Goal: Task Accomplishment & Management: Manage account settings

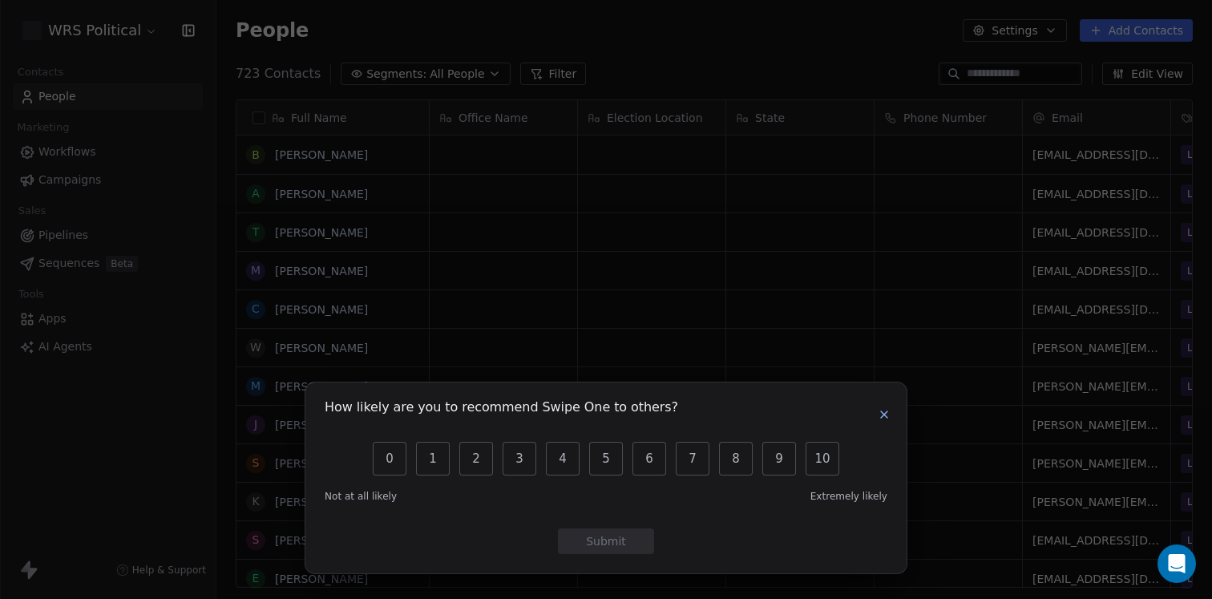
scroll to position [527, 996]
click at [885, 418] on icon "button" at bounding box center [884, 414] width 13 height 13
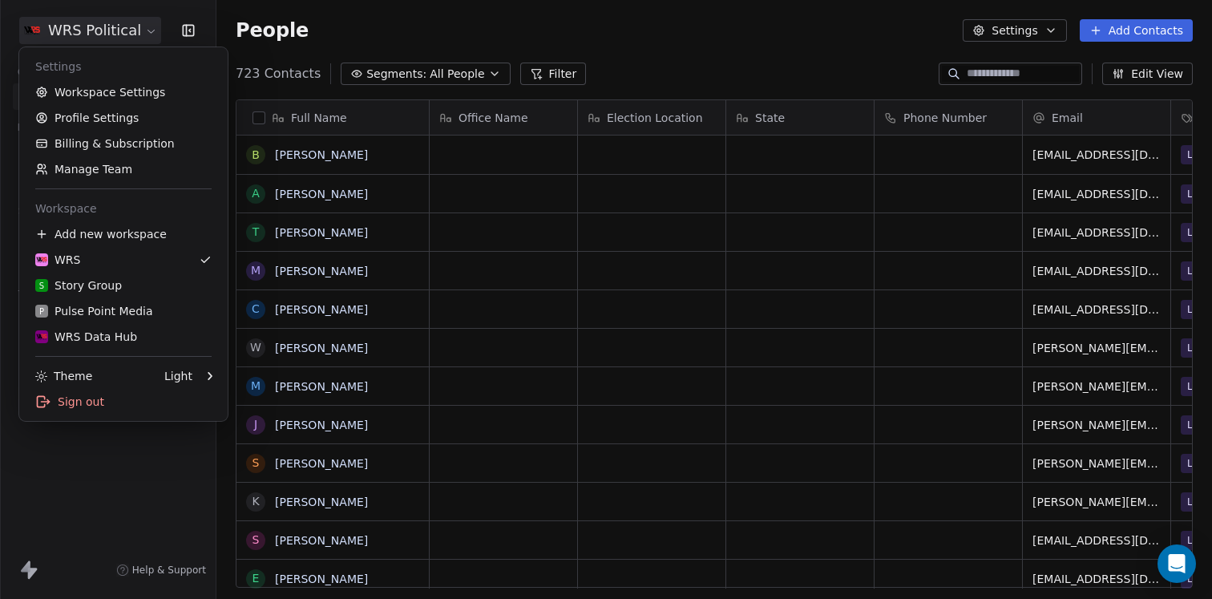
click at [115, 22] on html "WRS Political Contacts People Marketing Workflows Campaigns Sales Pipelines Seq…" at bounding box center [606, 299] width 1212 height 599
click at [98, 276] on link "S Story Group" at bounding box center [124, 286] width 196 height 26
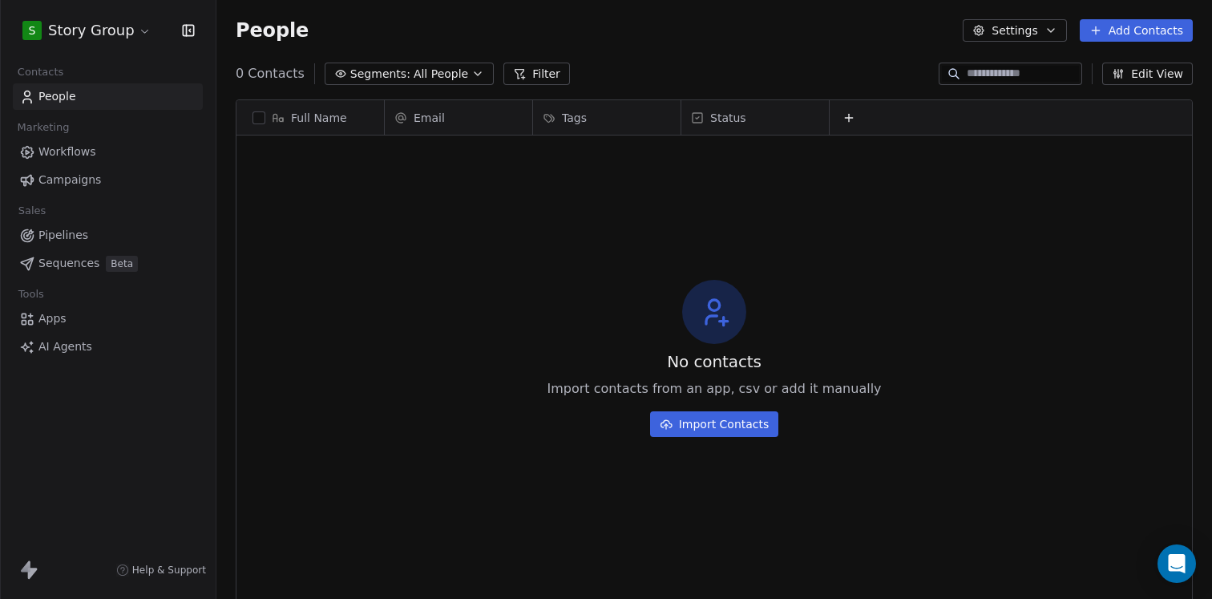
scroll to position [527, 996]
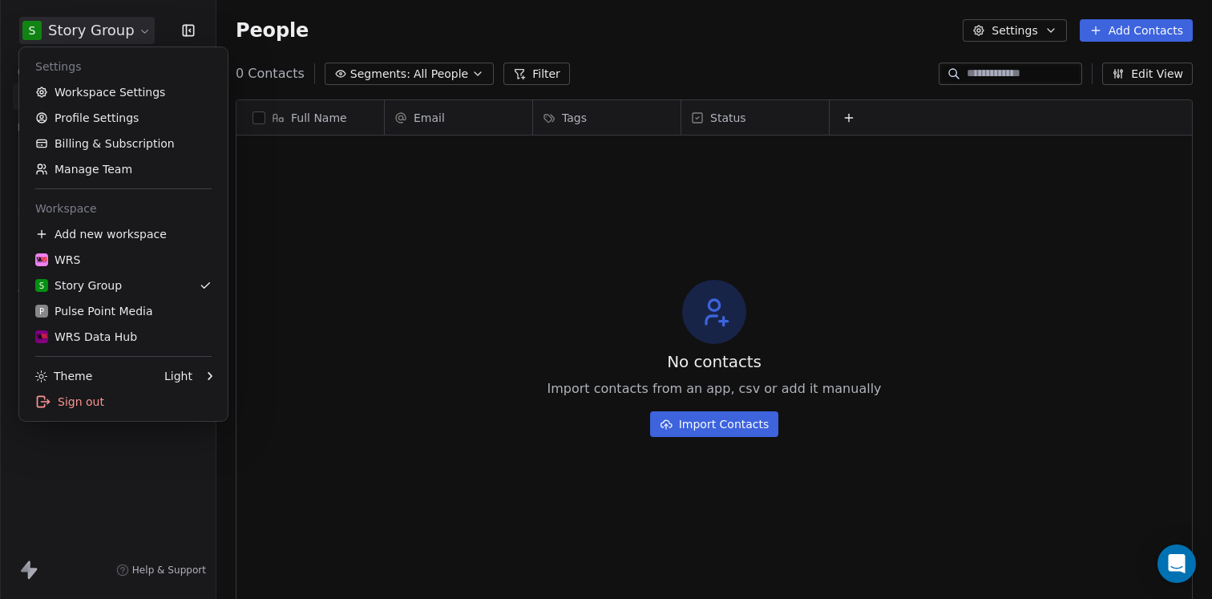
click at [123, 27] on html "S Story Group Contacts People Marketing Workflows Campaigns Sales Pipelines Seq…" at bounding box center [606, 299] width 1212 height 599
click at [126, 94] on link "Workspace Settings" at bounding box center [124, 92] width 196 height 26
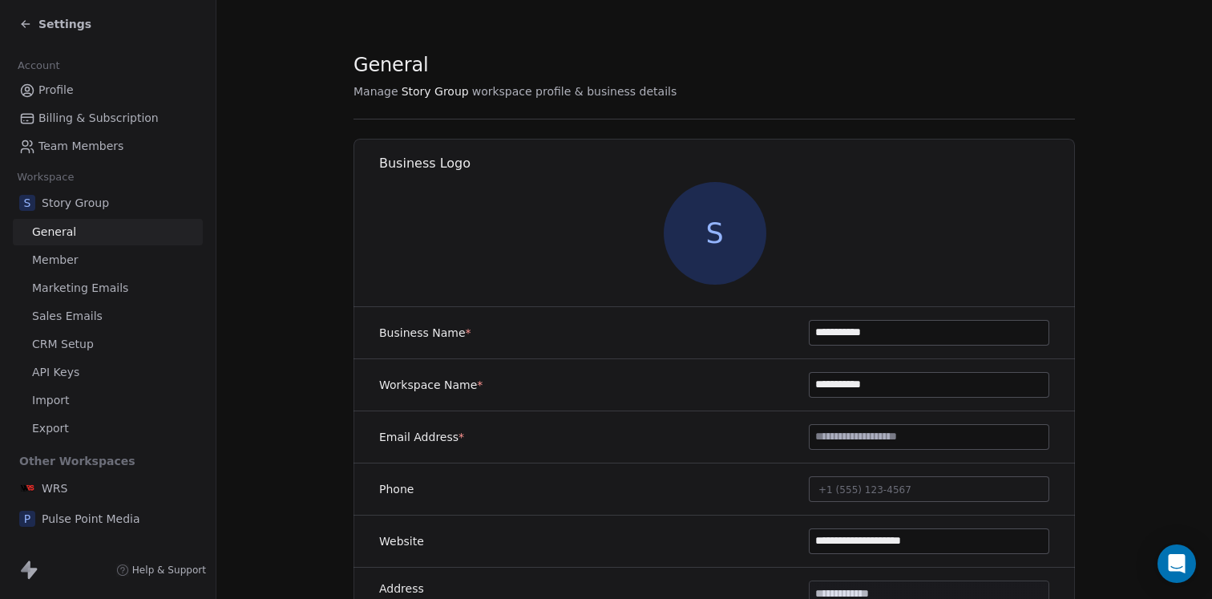
click at [861, 443] on input at bounding box center [929, 437] width 239 height 24
type input "**********"
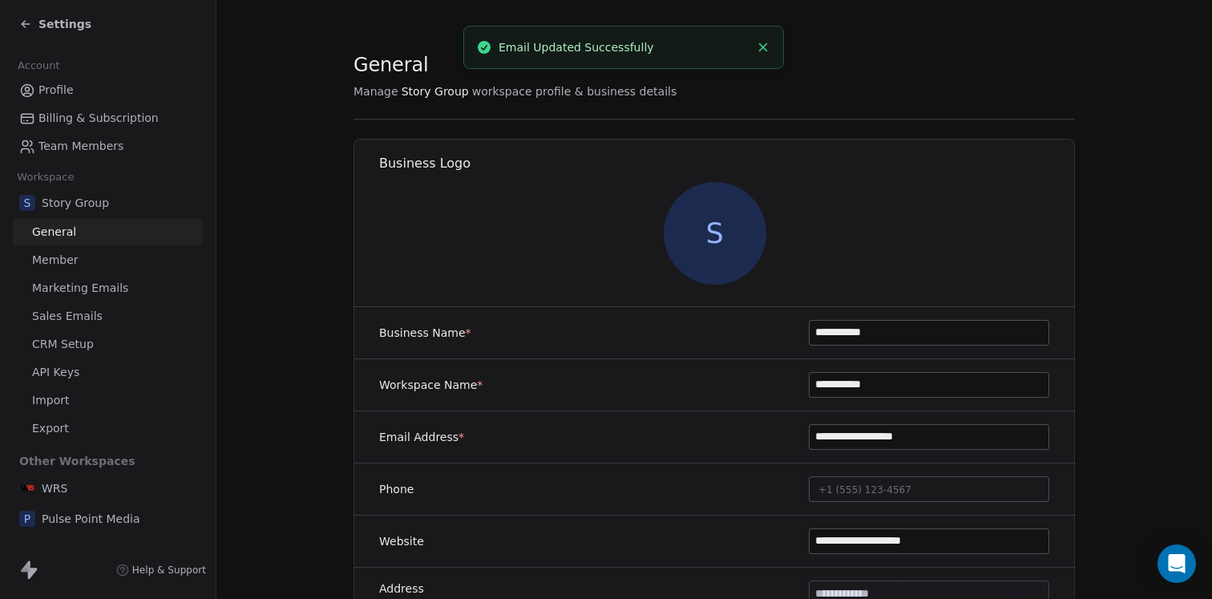
click at [90, 264] on link "Member" at bounding box center [108, 260] width 190 height 26
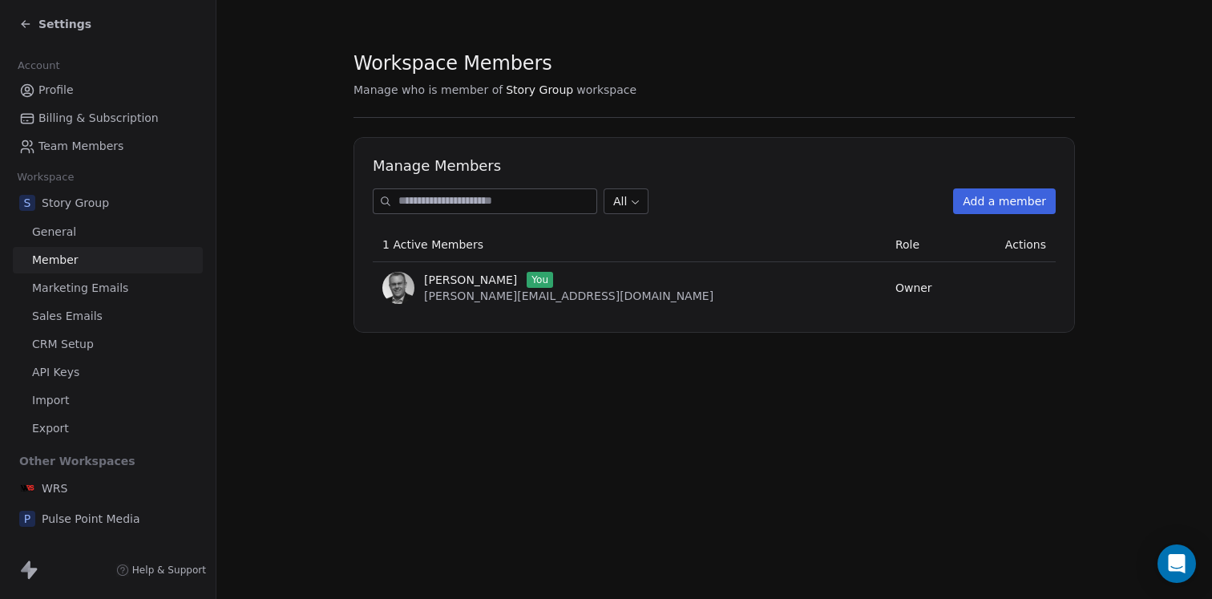
click at [91, 285] on span "Marketing Emails" at bounding box center [80, 288] width 96 height 17
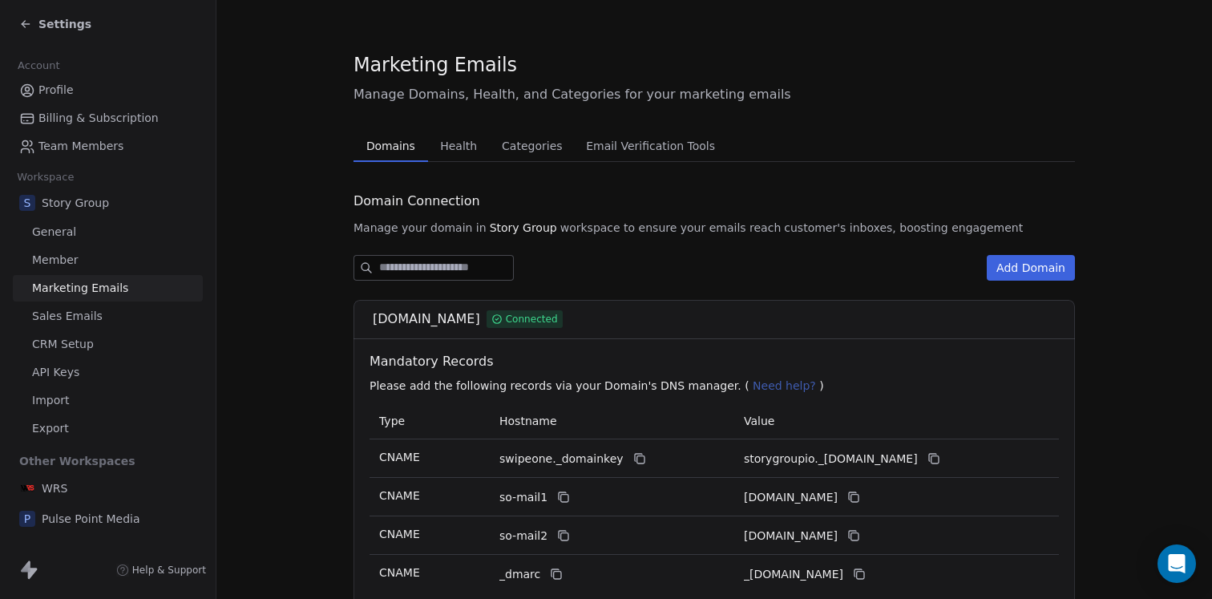
click at [462, 148] on span "Health" at bounding box center [459, 146] width 50 height 22
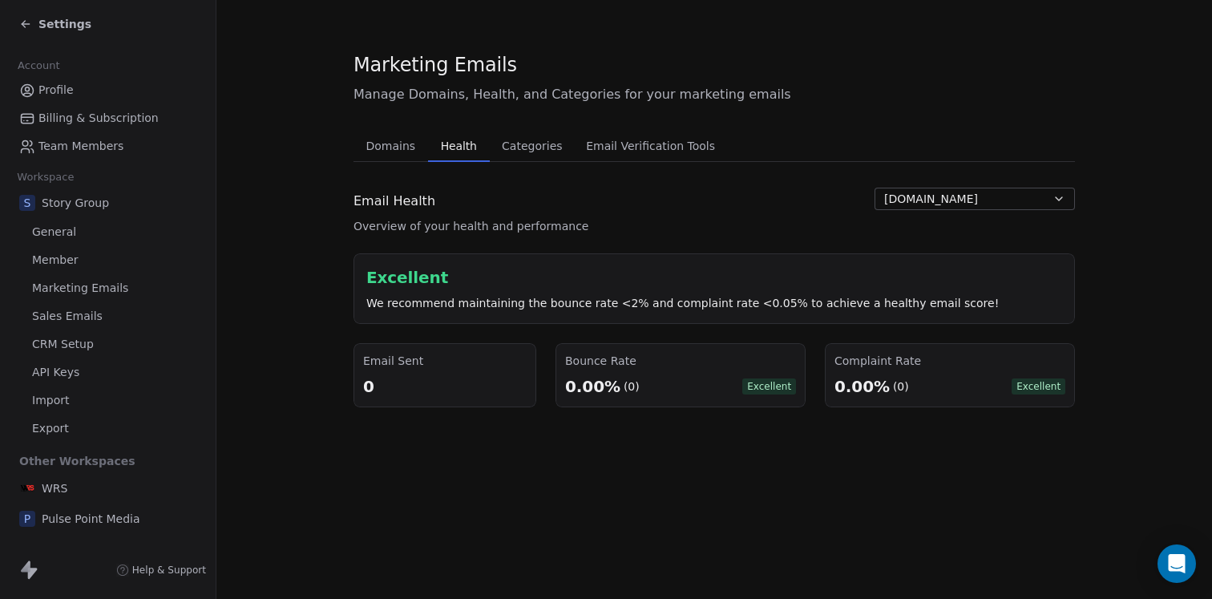
click at [536, 154] on span "Categories" at bounding box center [531, 146] width 73 height 22
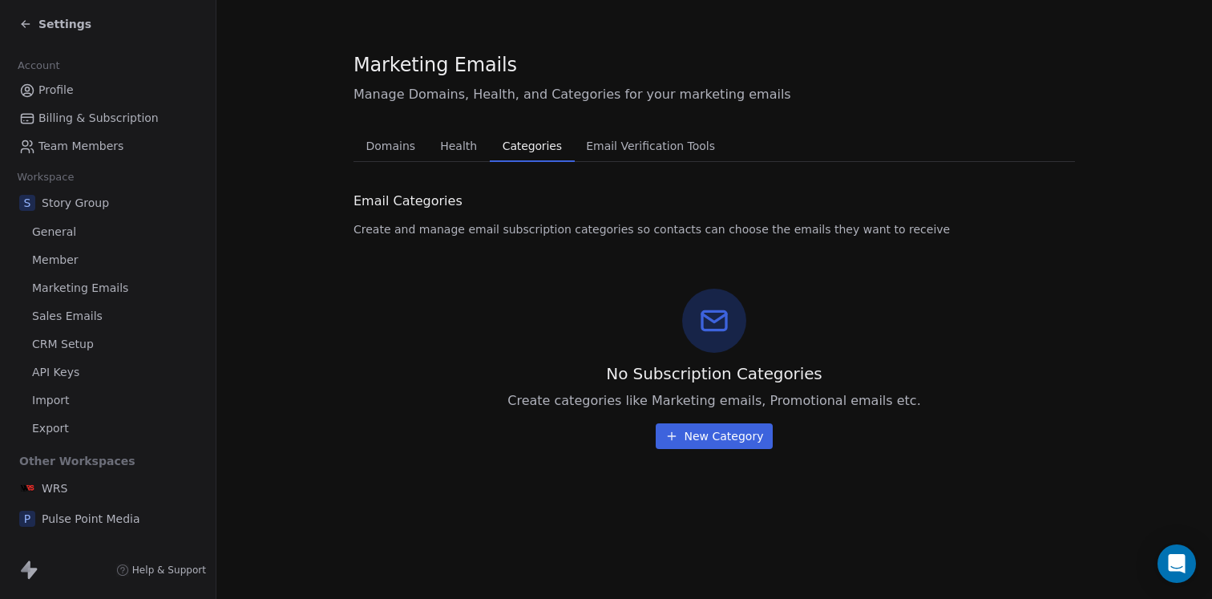
click at [648, 150] on span "Email Verification Tools" at bounding box center [651, 146] width 142 height 22
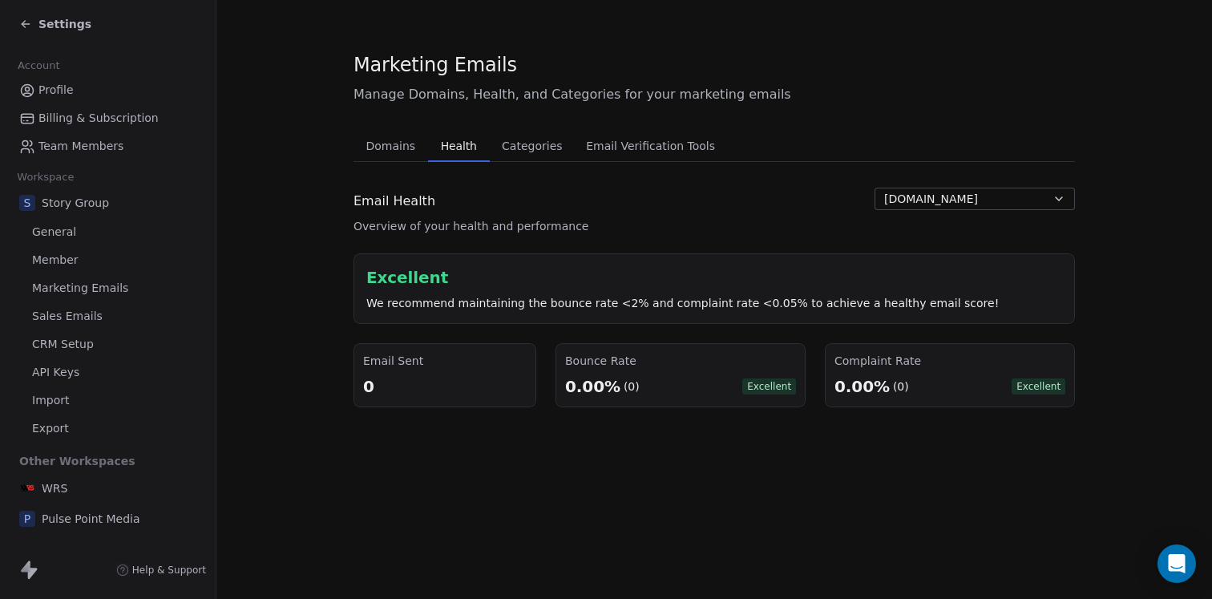
click at [460, 148] on span "Health" at bounding box center [458, 146] width 49 height 22
click at [388, 143] on span "Domains" at bounding box center [391, 146] width 63 height 22
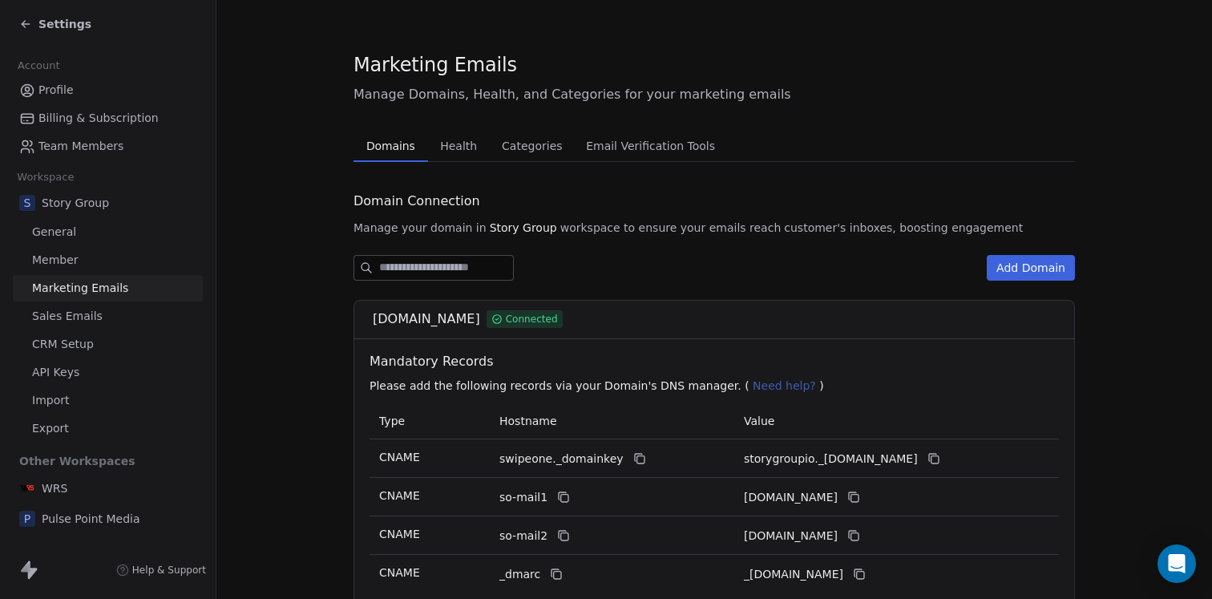
click at [63, 316] on span "Sales Emails" at bounding box center [67, 316] width 71 height 17
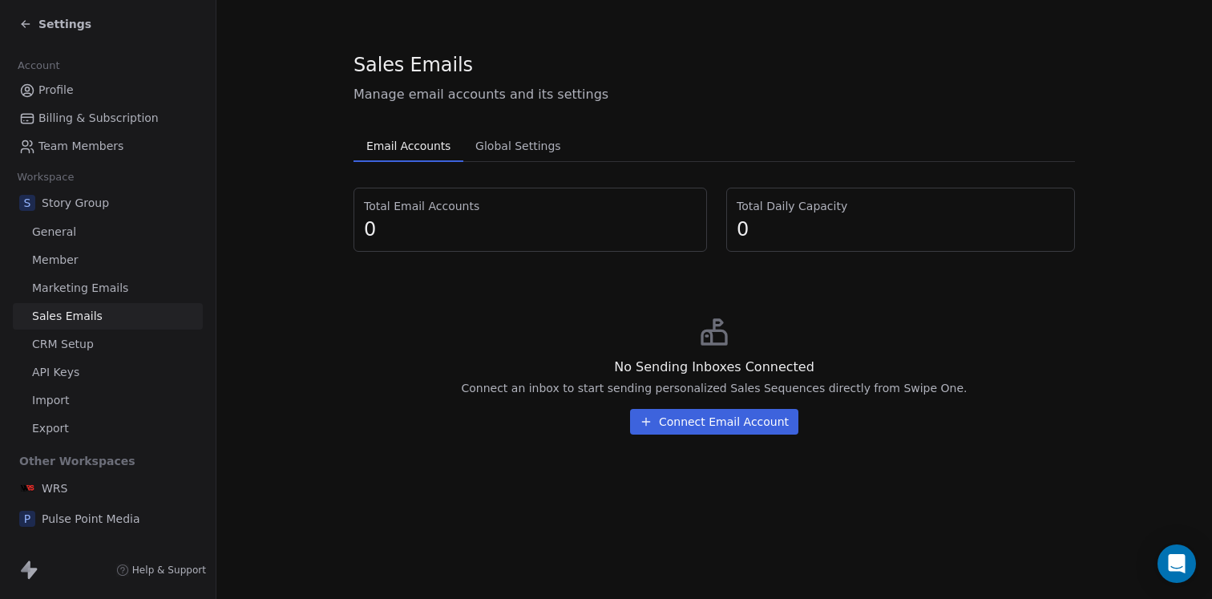
click at [531, 153] on span "Global Settings" at bounding box center [518, 146] width 99 height 22
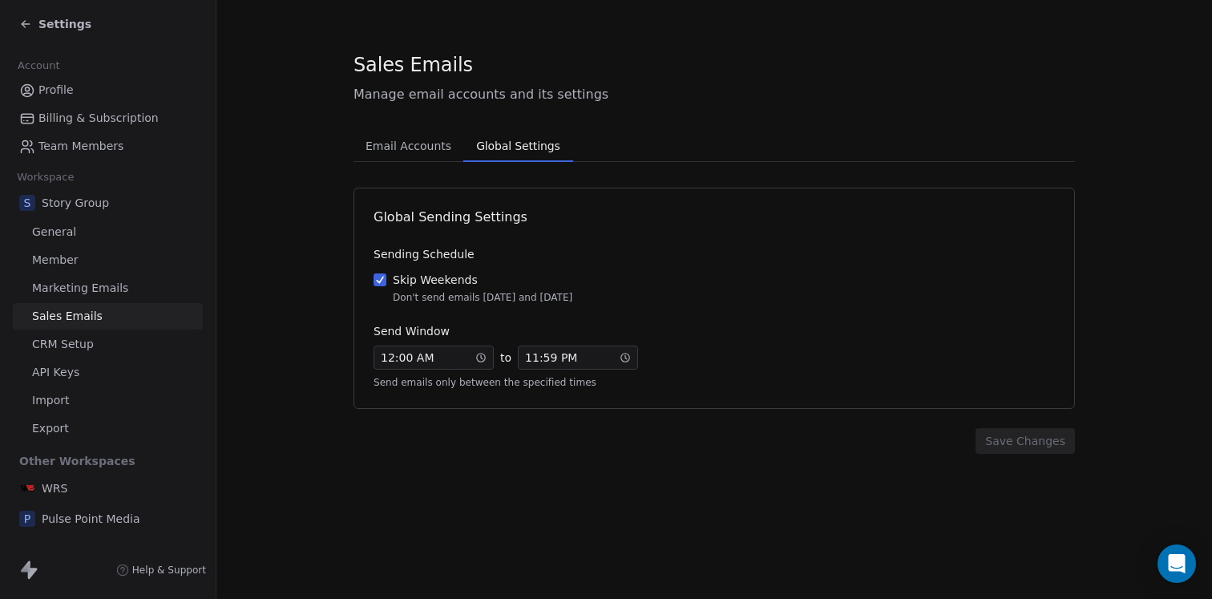
click at [418, 153] on span "Email Accounts" at bounding box center [408, 146] width 99 height 22
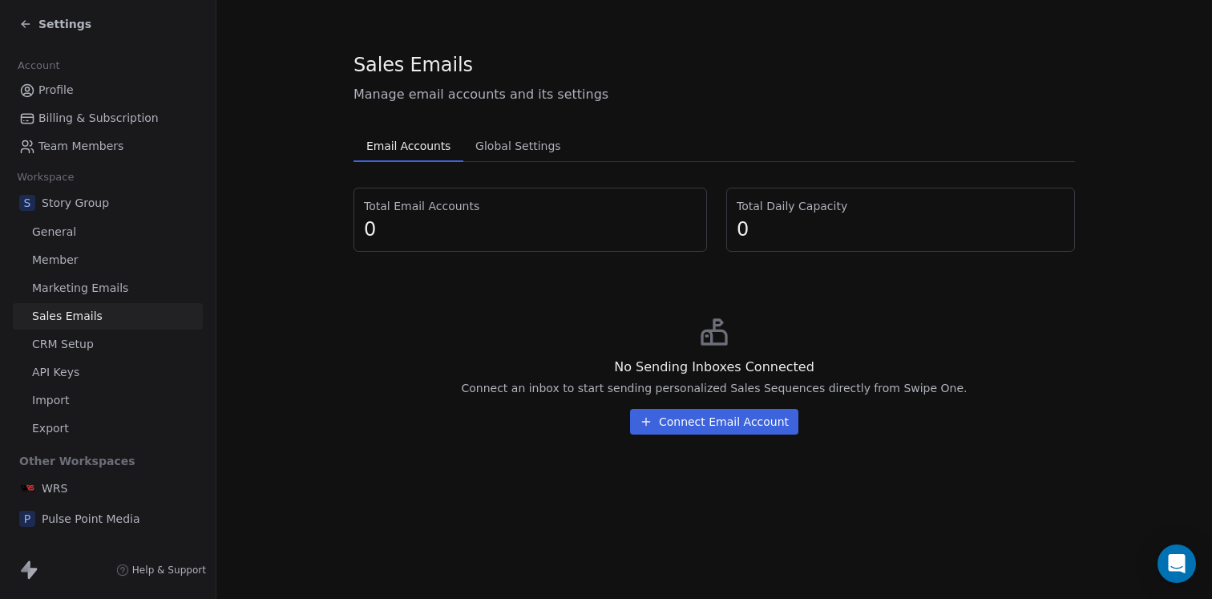
click at [95, 289] on span "Marketing Emails" at bounding box center [80, 288] width 96 height 17
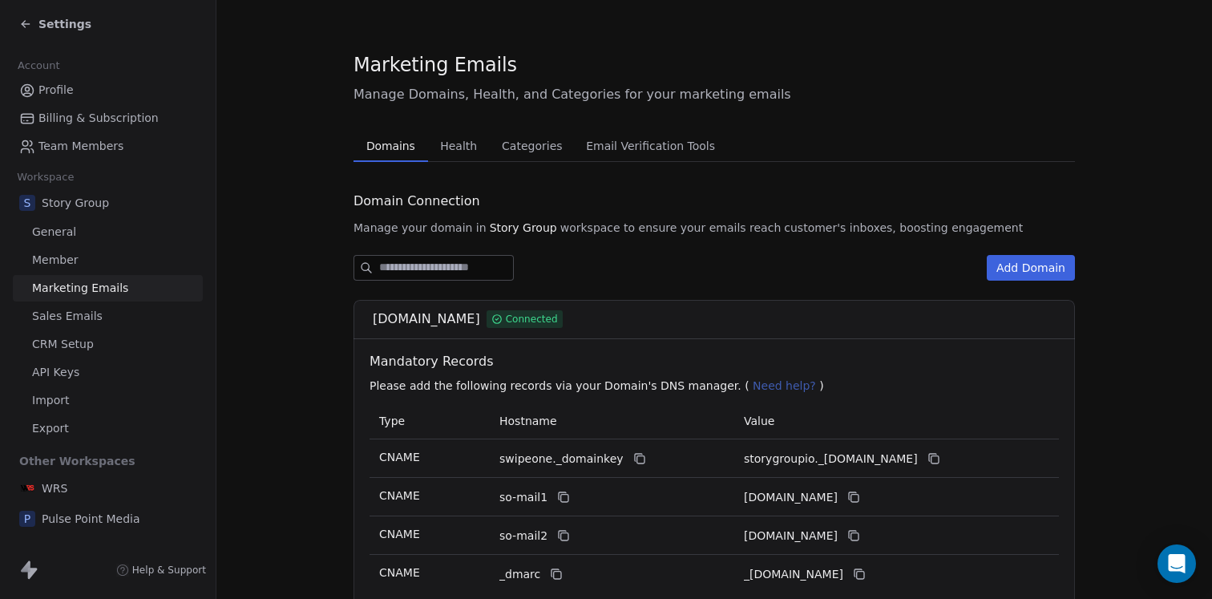
click at [99, 311] on link "Sales Emails" at bounding box center [108, 316] width 190 height 26
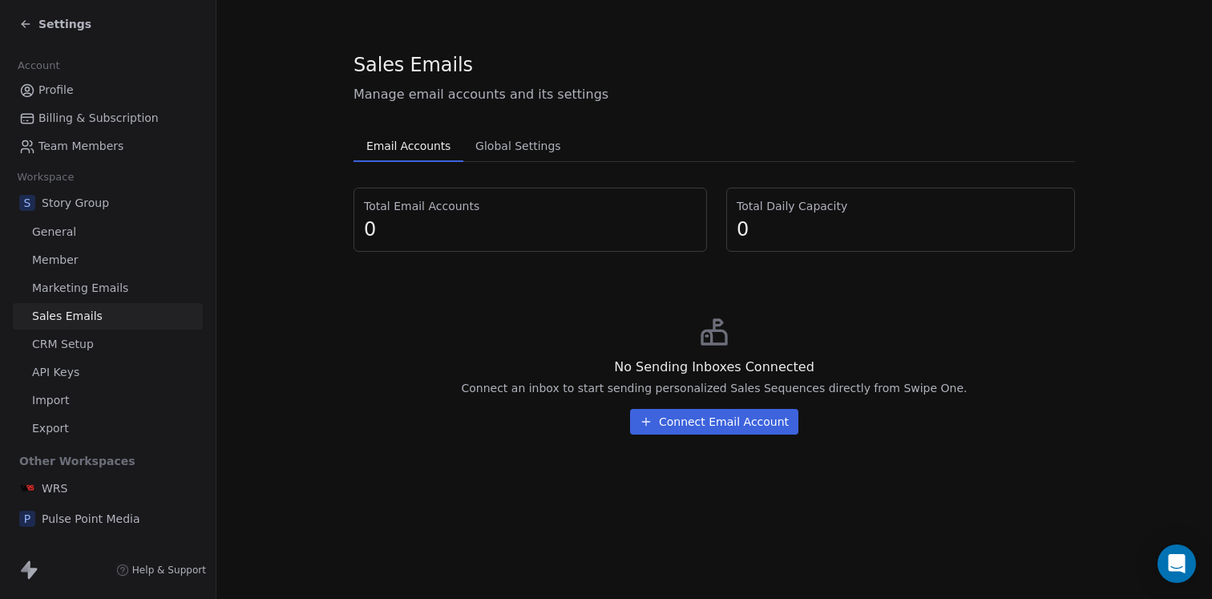
click at [688, 423] on button "Connect Email Account" at bounding box center [714, 422] width 168 height 26
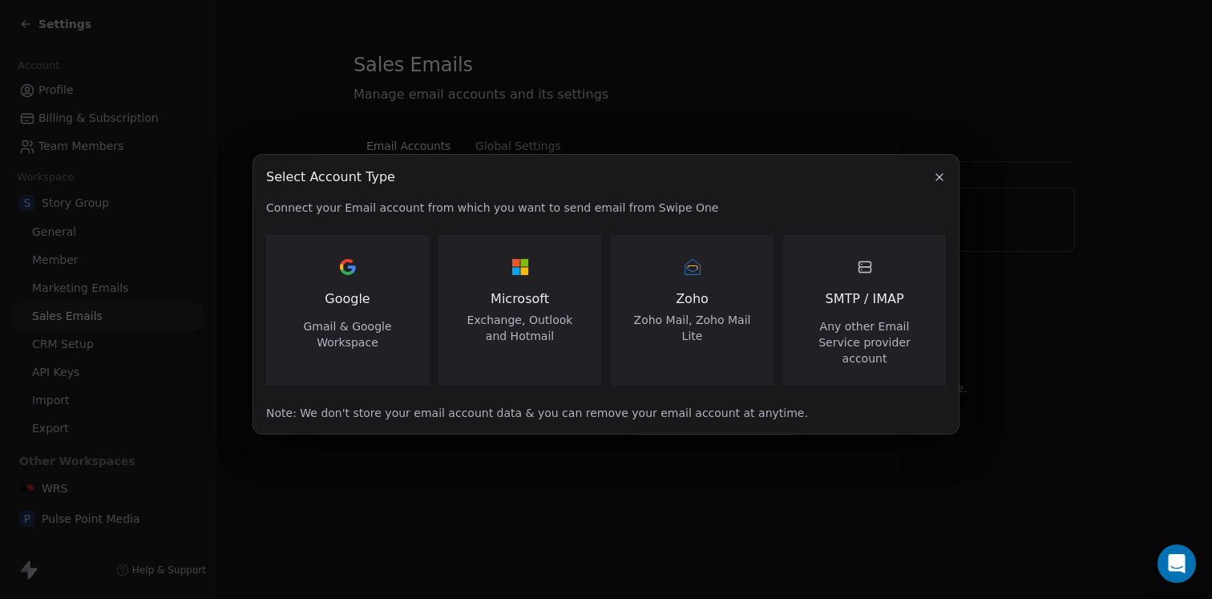
click at [347, 324] on div "Google Gmail & Google Workspace" at bounding box center [347, 302] width 124 height 96
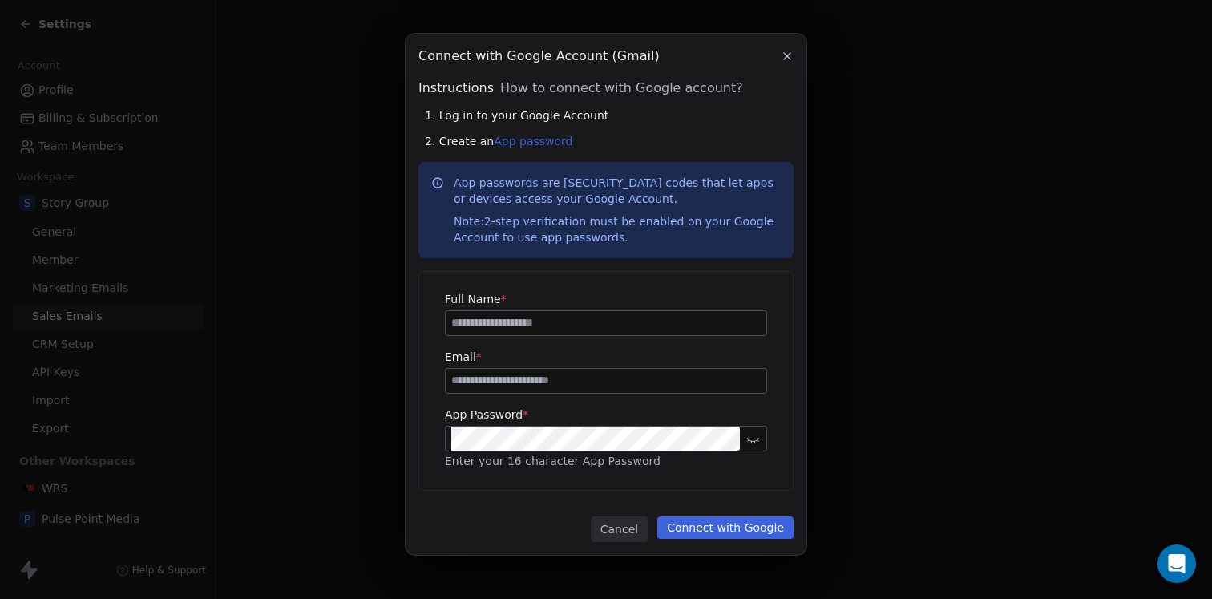
click at [551, 333] on input at bounding box center [606, 323] width 321 height 24
type input "**********"
click at [624, 242] on div "Note: 2-step verification must be enabled on your Google Account to use app pas…" at bounding box center [617, 229] width 327 height 32
click at [495, 384] on input at bounding box center [606, 381] width 321 height 24
paste input "**********"
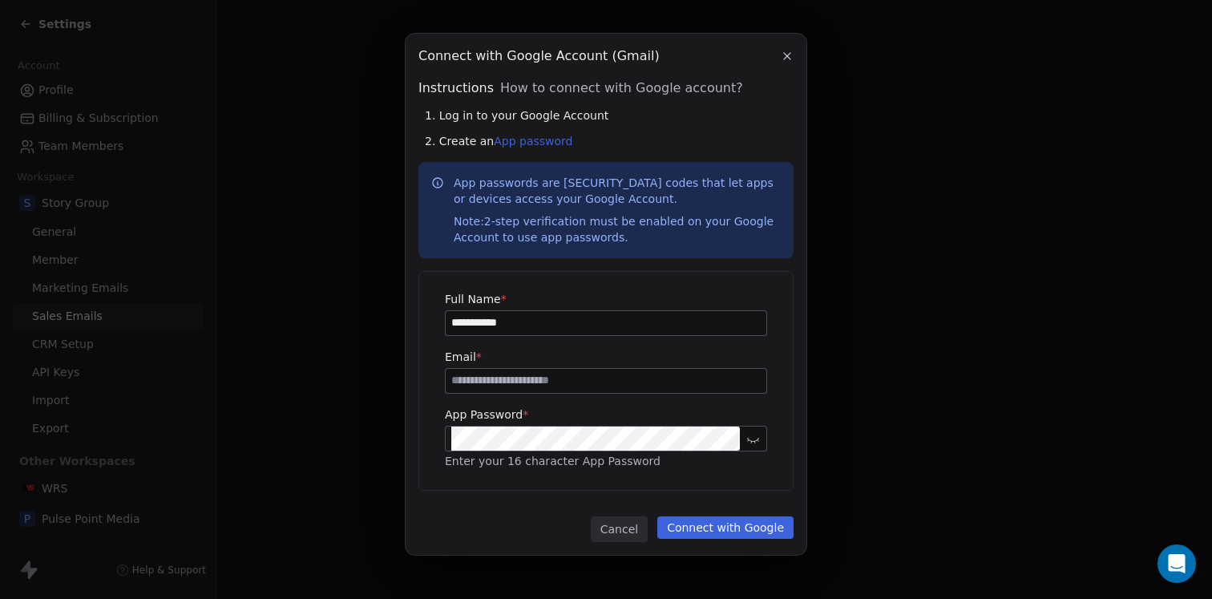
type input "**********"
click at [721, 503] on div "**********" at bounding box center [606, 294] width 401 height 521
click at [724, 526] on button "Connect with Google" at bounding box center [725, 527] width 136 height 22
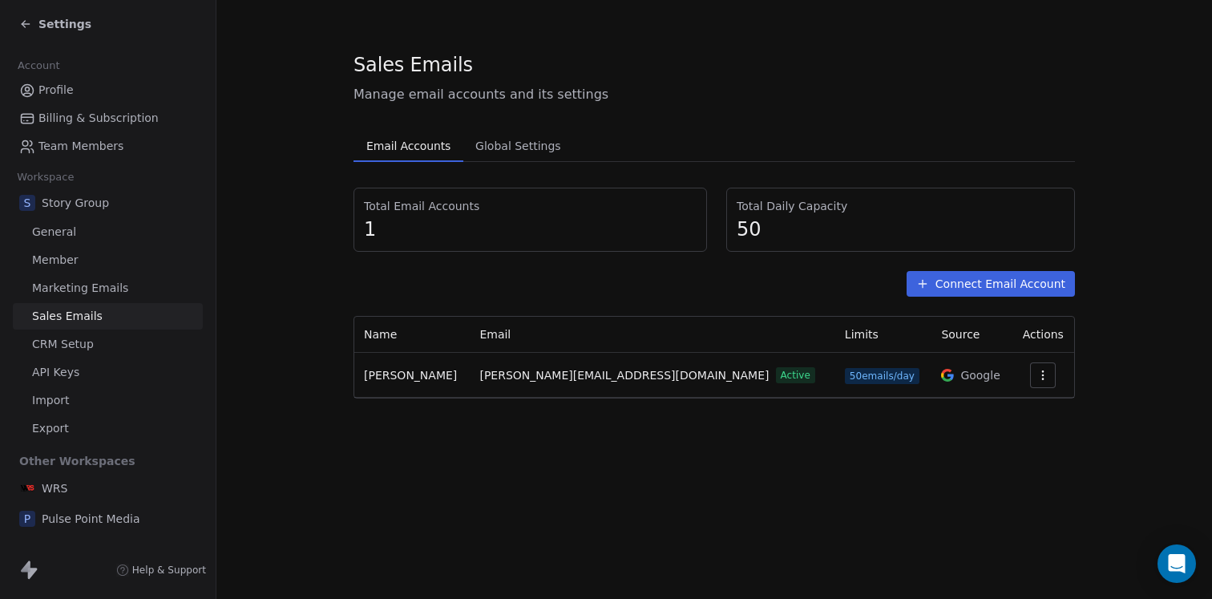
click at [515, 148] on span "Global Settings" at bounding box center [518, 146] width 99 height 22
click at [411, 151] on span "Email Accounts" at bounding box center [408, 146] width 97 height 22
click at [77, 348] on span "CRM Setup" at bounding box center [63, 344] width 62 height 17
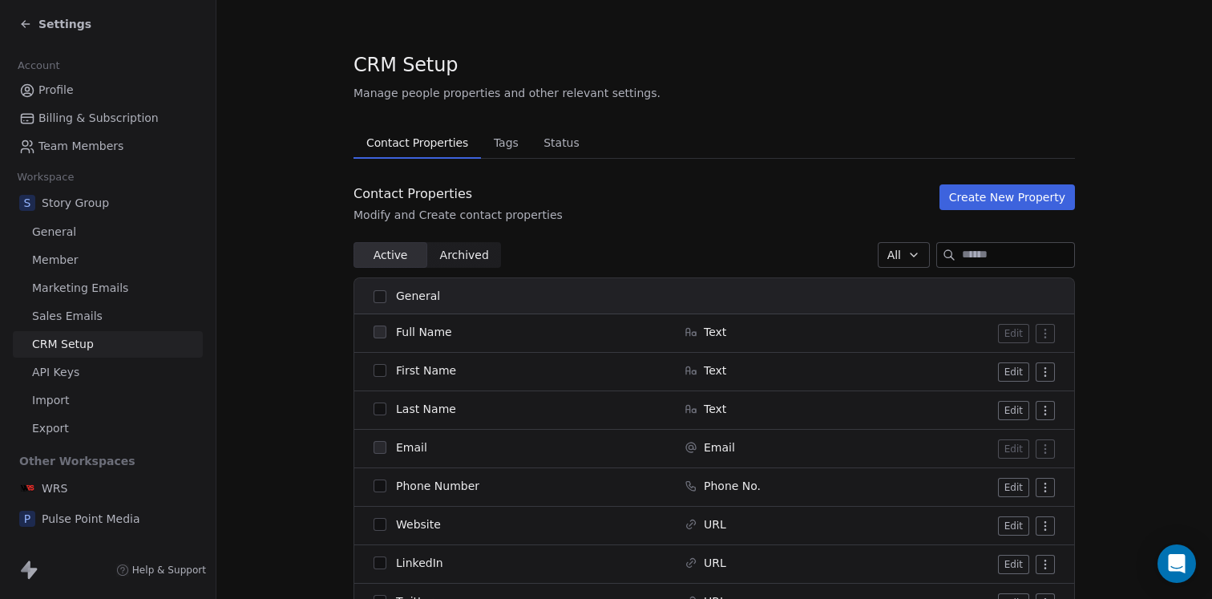
click at [79, 384] on link "API Keys" at bounding box center [108, 372] width 190 height 26
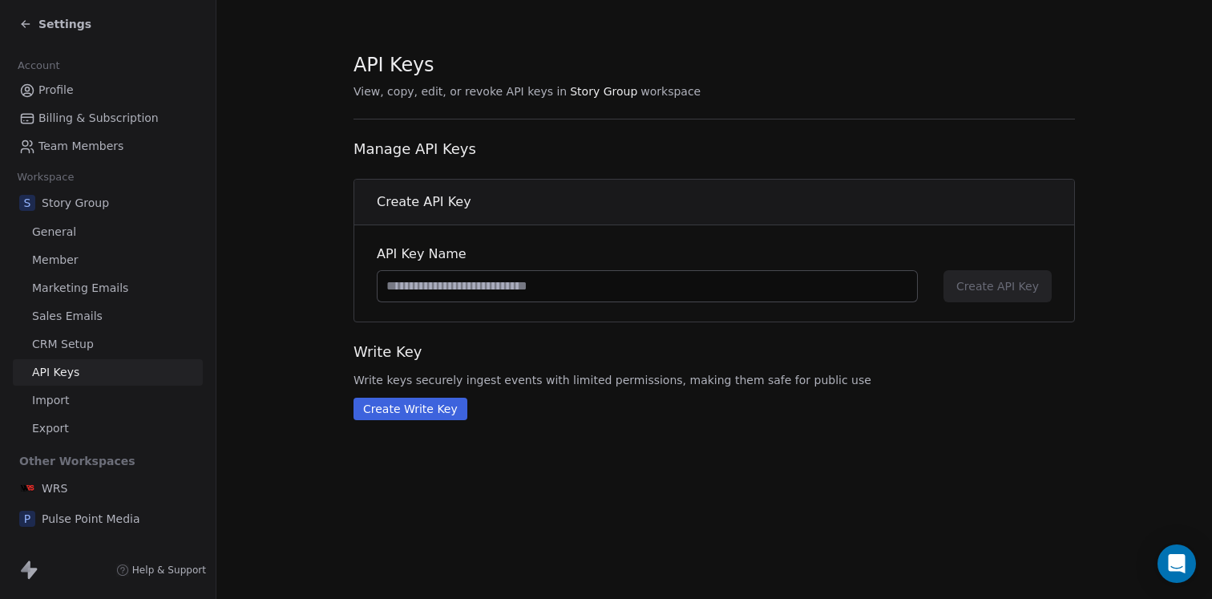
click at [75, 402] on link "Import" at bounding box center [108, 400] width 190 height 26
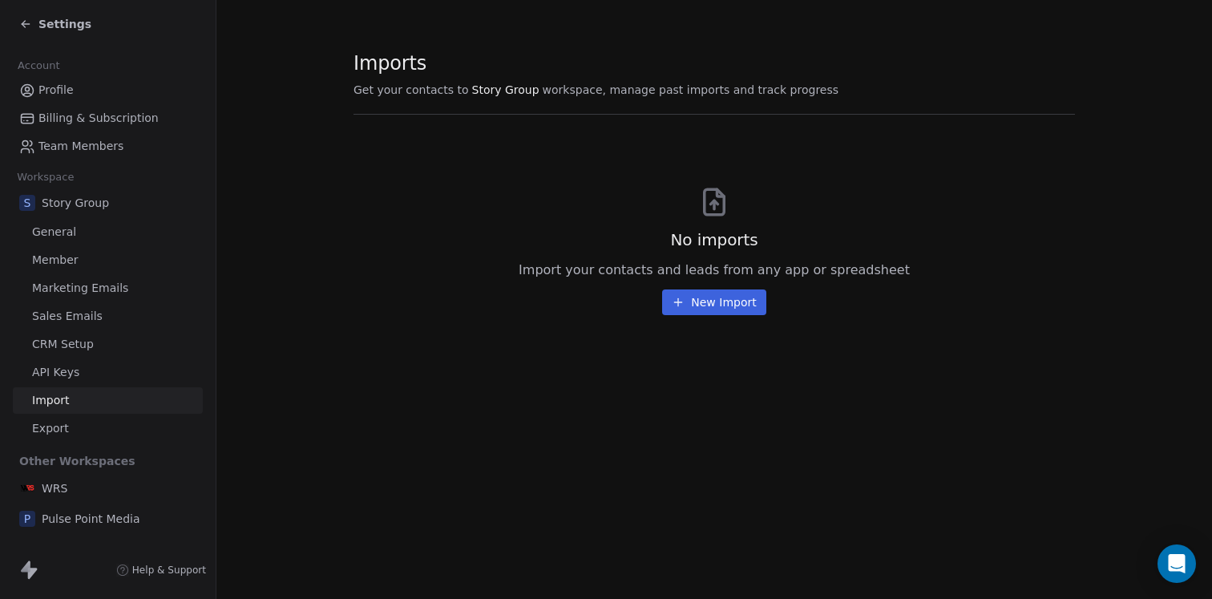
click at [67, 22] on span "Settings" at bounding box center [64, 24] width 53 height 16
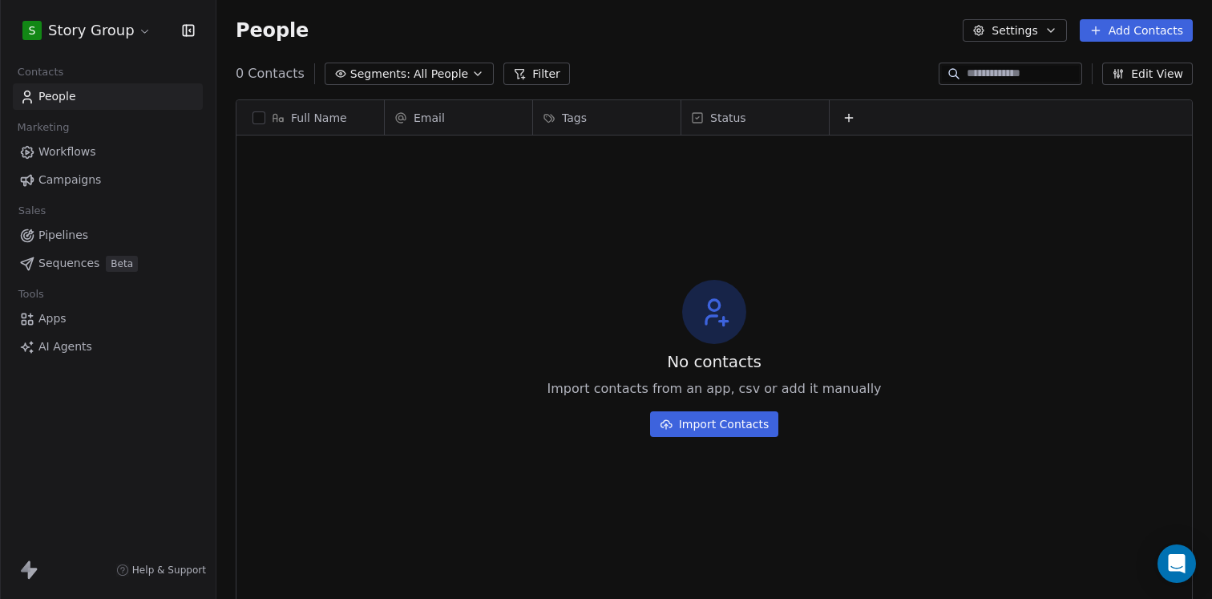
scroll to position [527, 996]
click at [127, 22] on html "S Story Group Contacts People Marketing Workflows Campaigns Sales Pipelines Seq…" at bounding box center [606, 299] width 1212 height 599
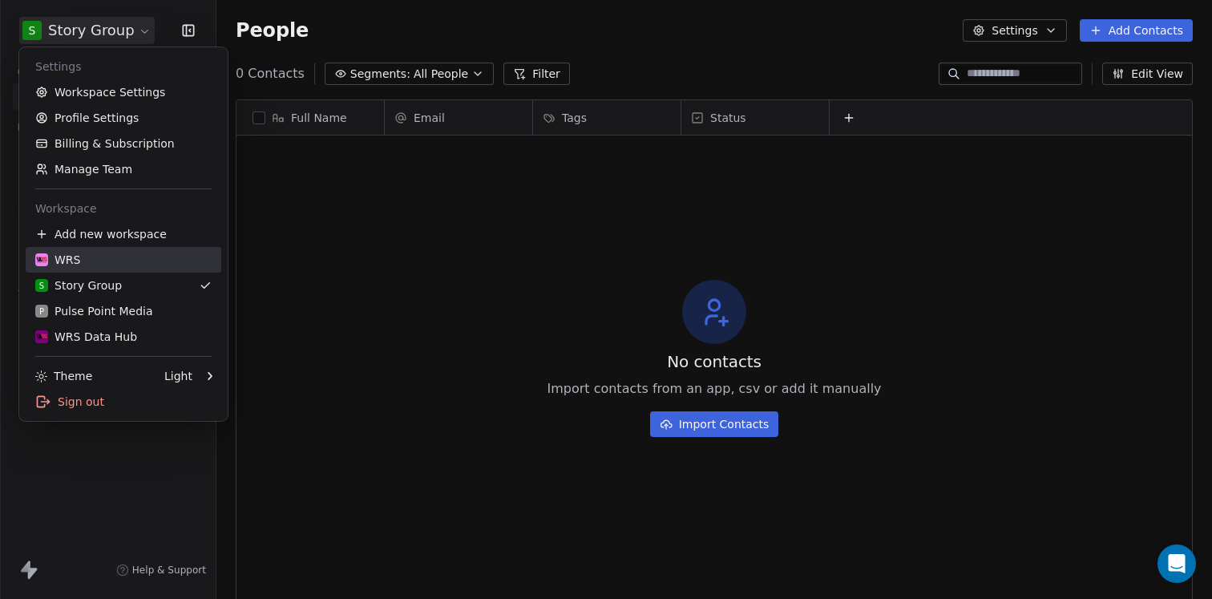
click at [115, 259] on div "WRS" at bounding box center [123, 260] width 176 height 16
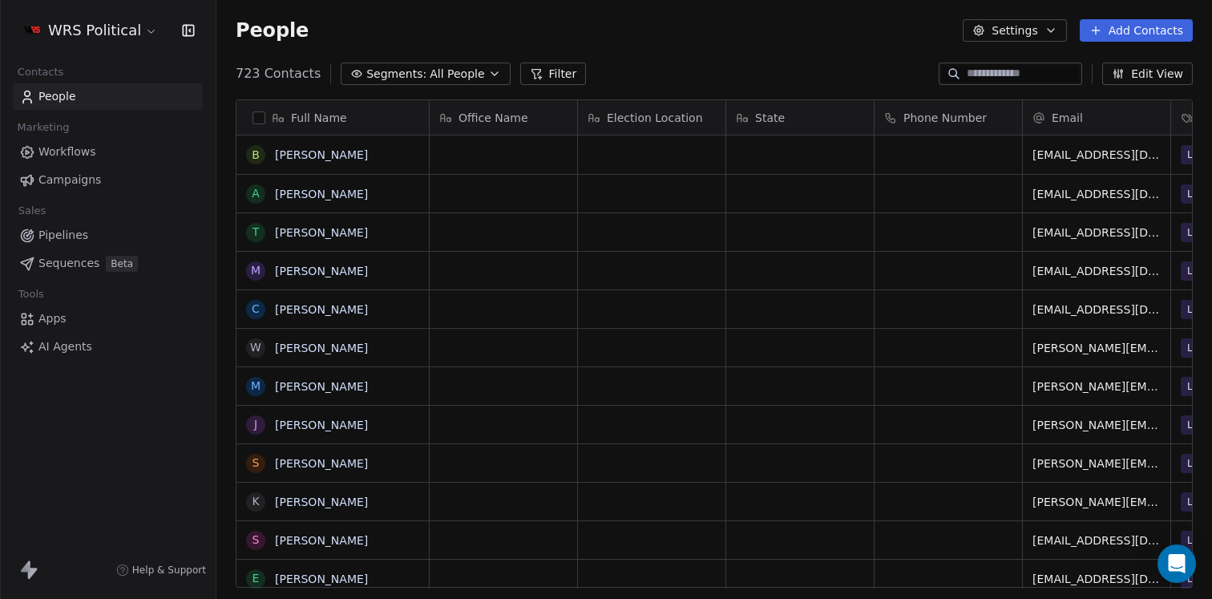
scroll to position [527, 996]
click at [563, 76] on button "Filter" at bounding box center [553, 74] width 67 height 22
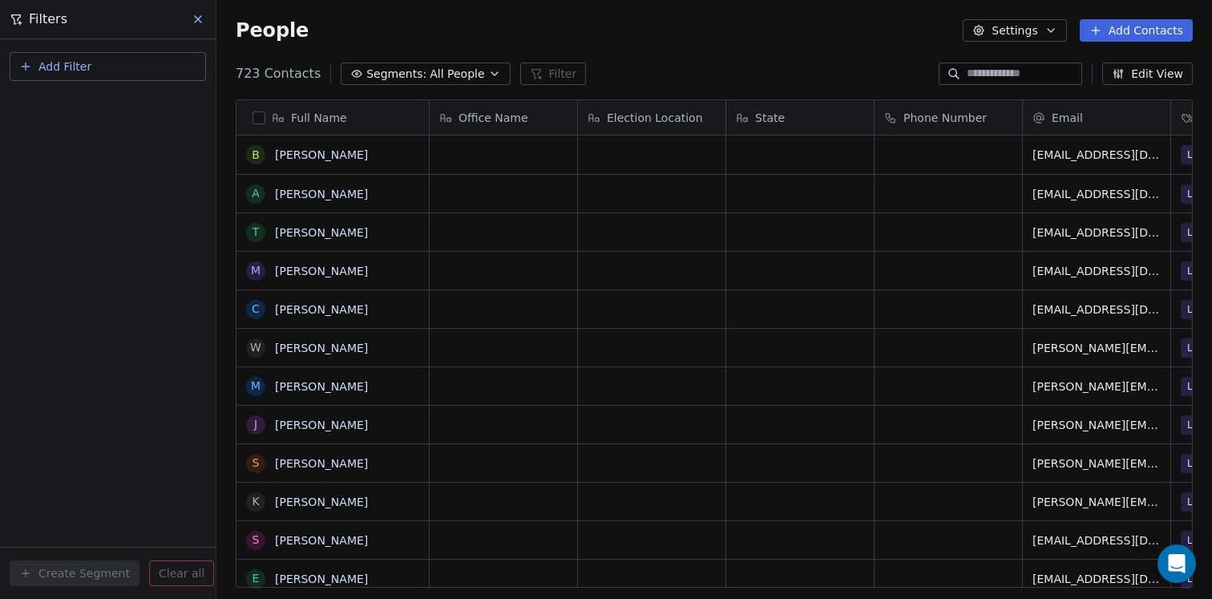
click at [59, 59] on span "Add Filter" at bounding box center [64, 67] width 53 height 17
click at [107, 103] on span "Contact properties" at bounding box center [78, 104] width 104 height 17
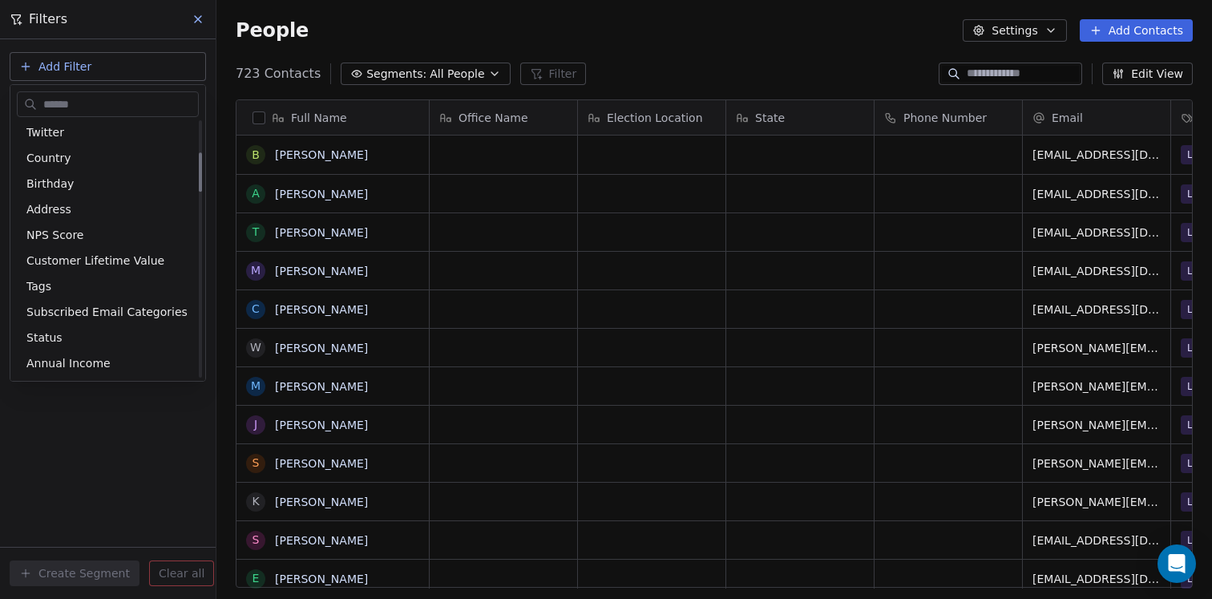
scroll to position [208, 0]
click at [57, 212] on span "Address" at bounding box center [48, 211] width 45 height 16
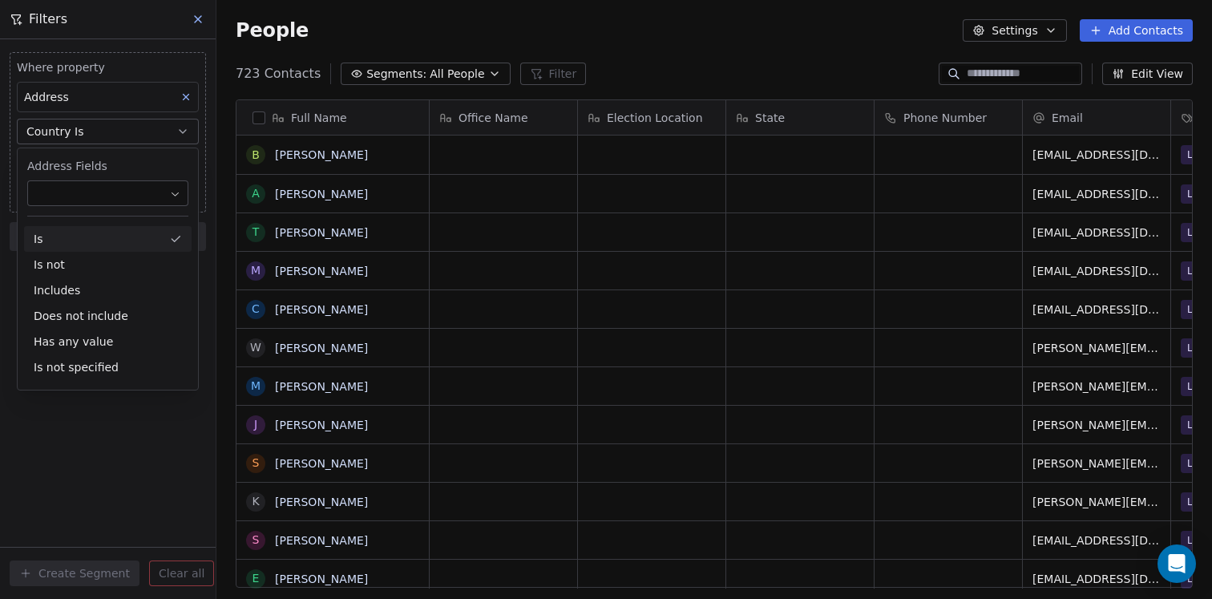
click at [91, 241] on div "Is" at bounding box center [108, 239] width 168 height 26
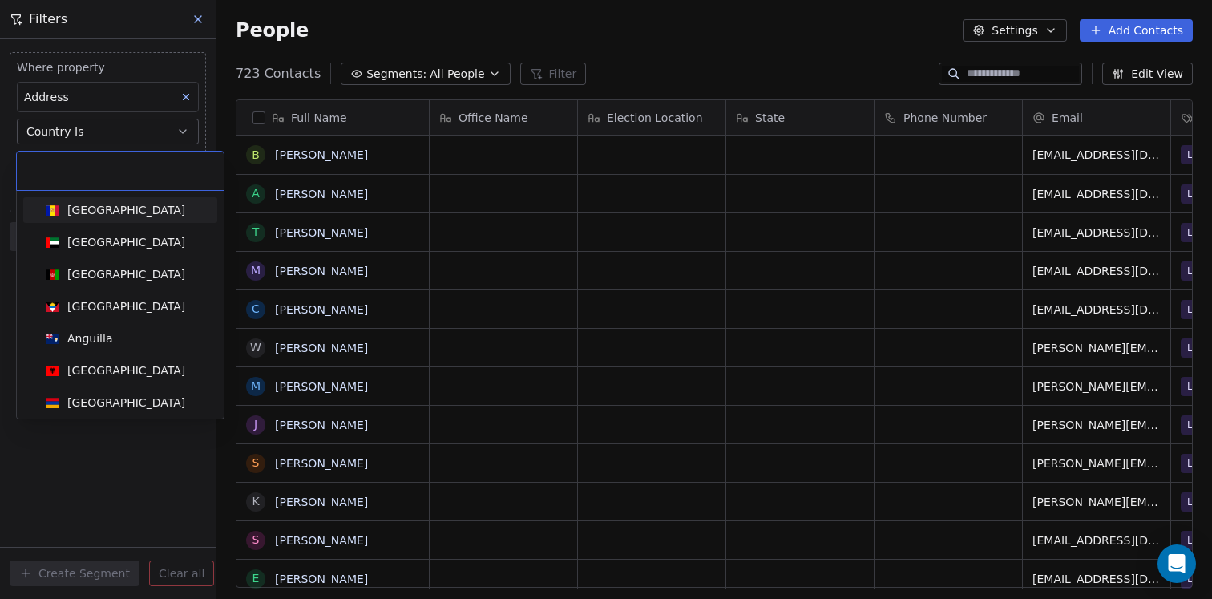
click at [98, 169] on body "WRS Political Contacts People Marketing Workflows Campaigns Sales Pipelines Seq…" at bounding box center [606, 299] width 1212 height 599
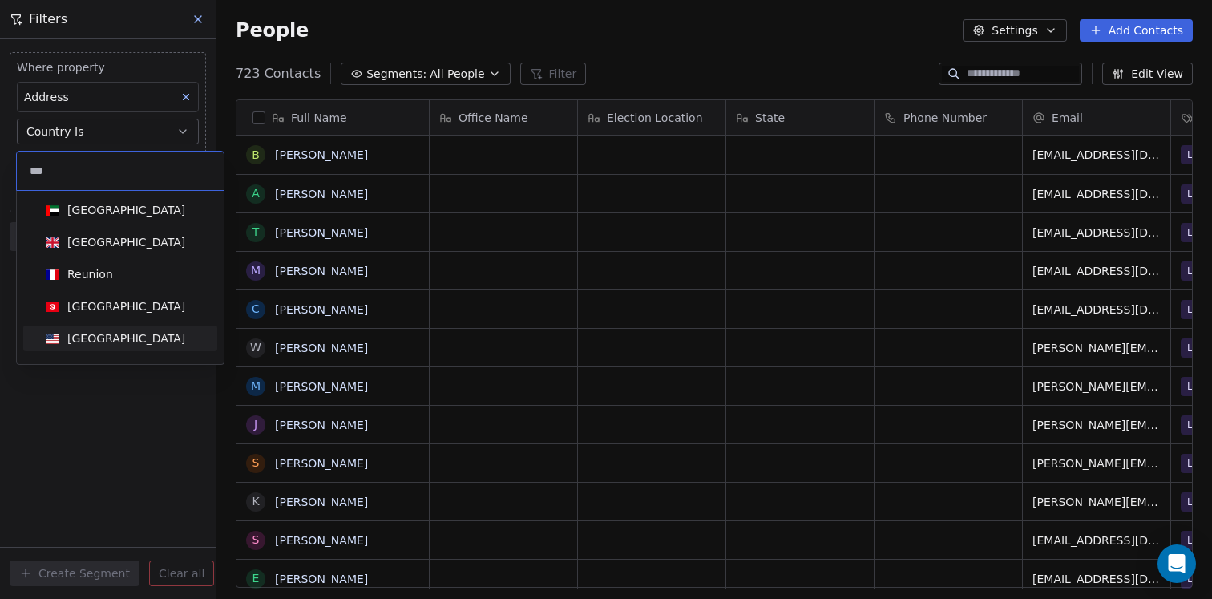
type input "***"
click at [100, 343] on div "[GEOGRAPHIC_DATA]" at bounding box center [126, 338] width 118 height 16
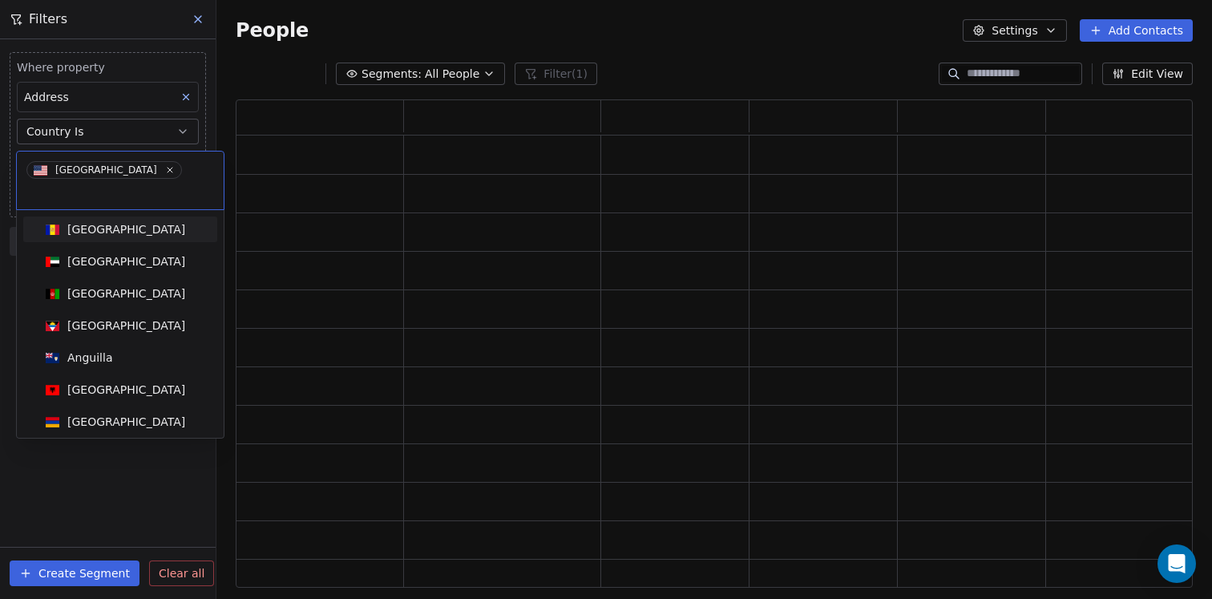
scroll to position [488, 957]
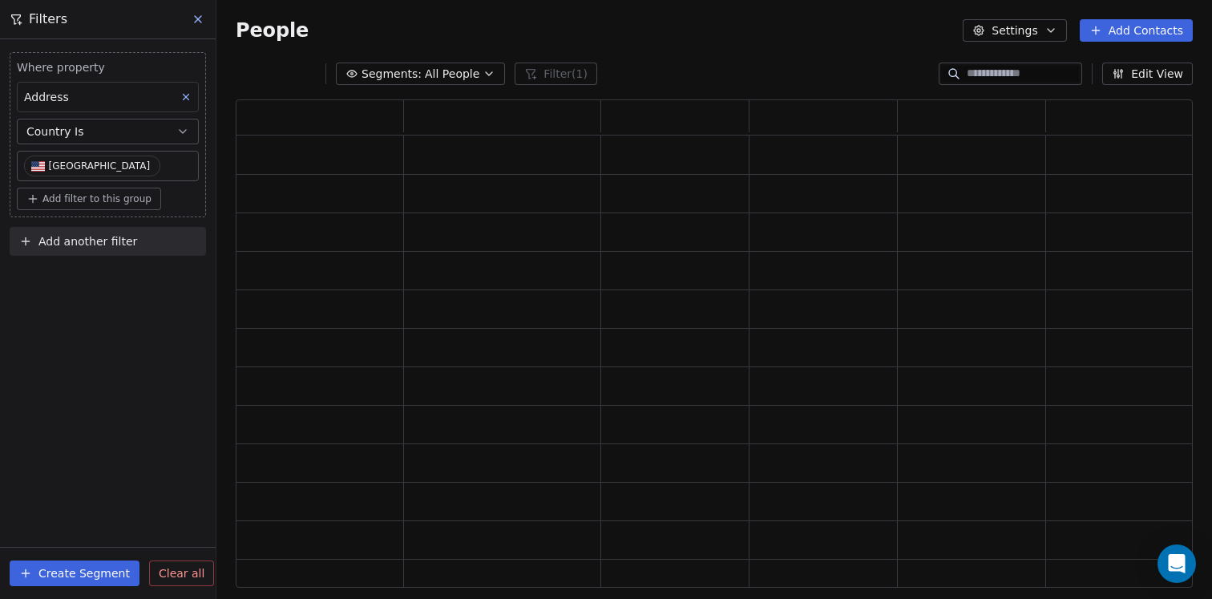
click at [101, 203] on span "Add filter to this group" at bounding box center [96, 198] width 109 height 13
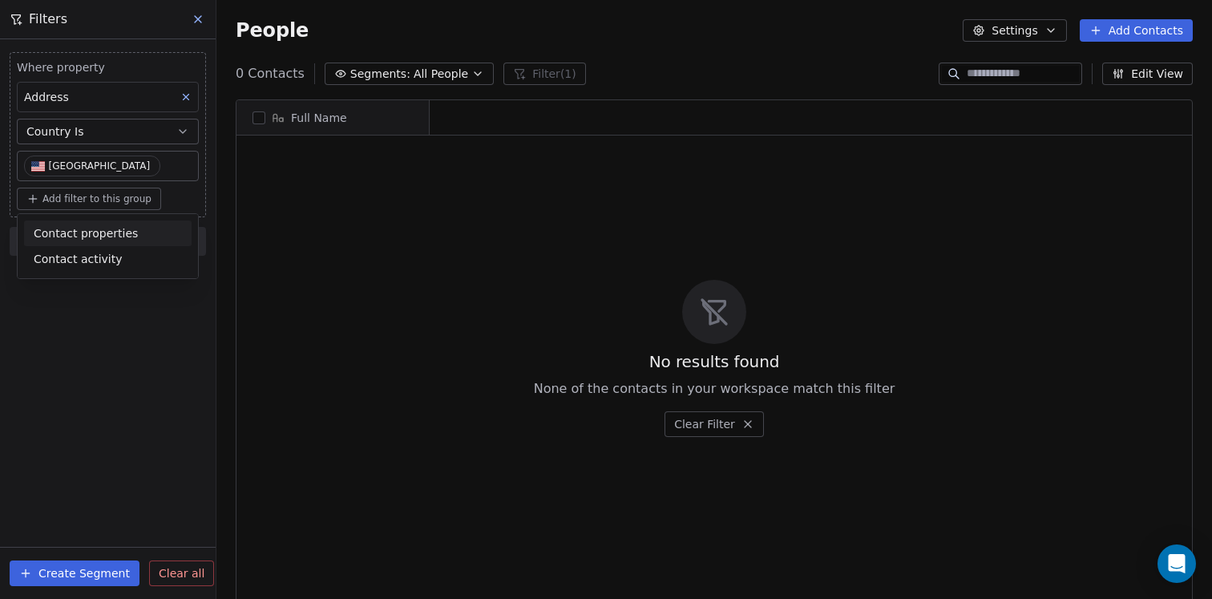
scroll to position [527, 996]
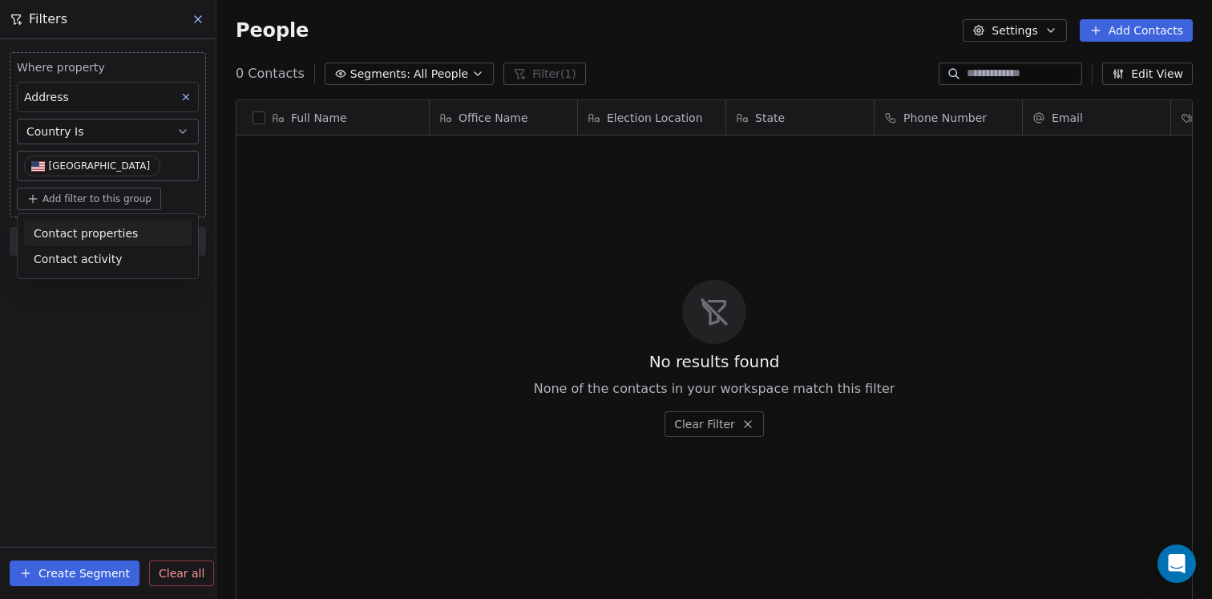
click at [107, 233] on span "Contact properties" at bounding box center [86, 233] width 104 height 17
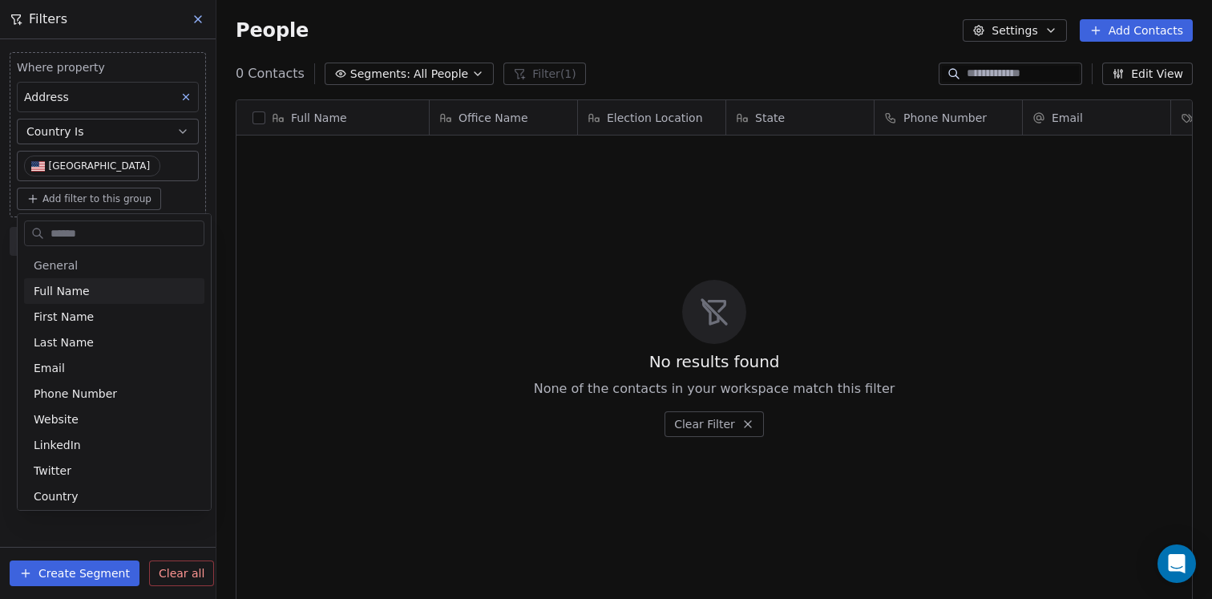
click at [121, 140] on html "WRS Political Contacts People Marketing Workflows Campaigns Sales Pipelines Seq…" at bounding box center [606, 299] width 1212 height 599
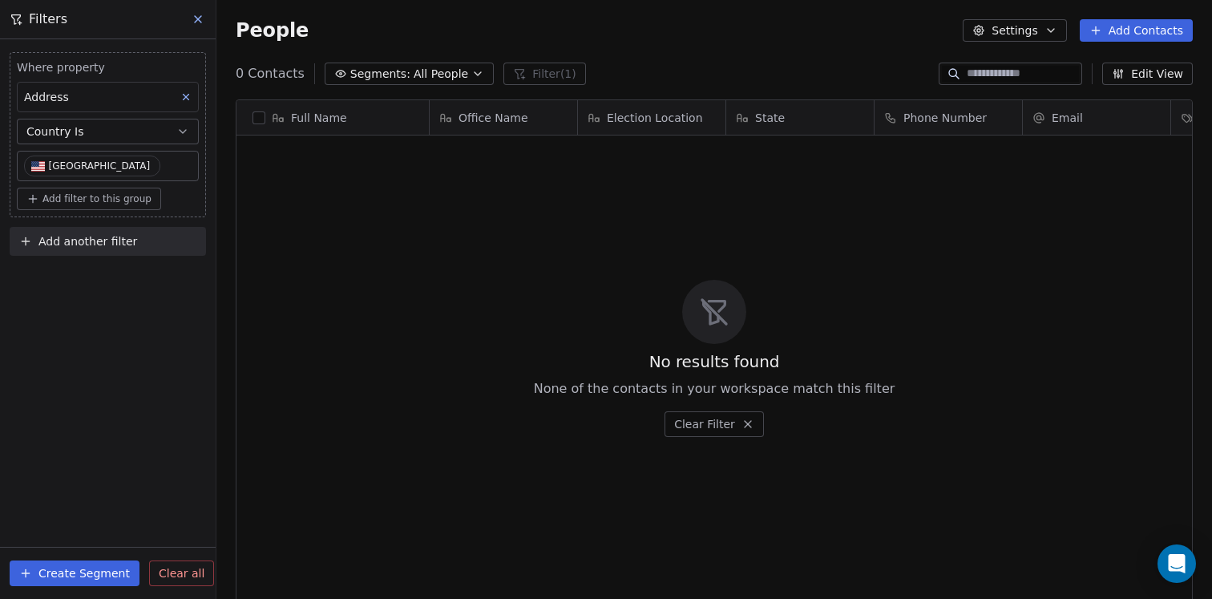
click at [121, 140] on button "Country Is" at bounding box center [108, 132] width 182 height 26
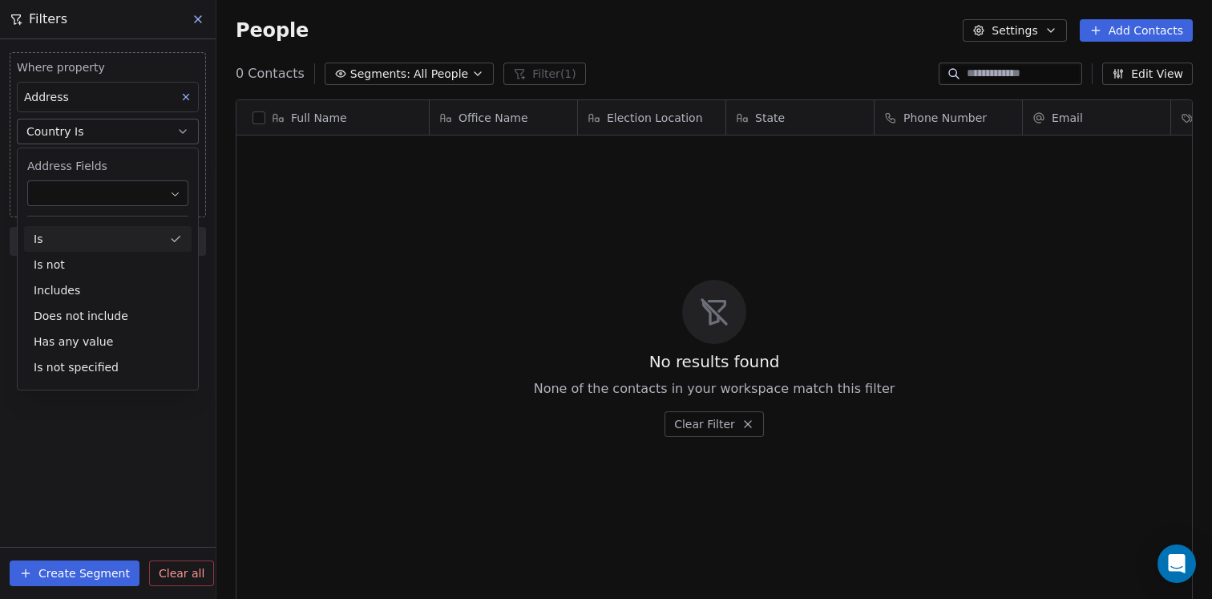
click at [115, 194] on body "WRS Political Contacts People Marketing Workflows Campaigns Sales Pipelines Seq…" at bounding box center [606, 299] width 1212 height 599
click at [131, 159] on html "WRS Political Contacts People Marketing Workflows Campaigns Sales Pipelines Seq…" at bounding box center [606, 299] width 1212 height 599
click at [129, 182] on body "WRS Political Contacts People Marketing Workflows Campaigns Sales Pipelines Seq…" at bounding box center [606, 299] width 1212 height 599
click at [156, 169] on html "WRS Political Contacts People Marketing Workflows Campaigns Sales Pipelines Seq…" at bounding box center [606, 299] width 1212 height 599
click at [208, 242] on div "Where property Address Country Is [GEOGRAPHIC_DATA] Add filter to this group Ad…" at bounding box center [108, 150] width 216 height 223
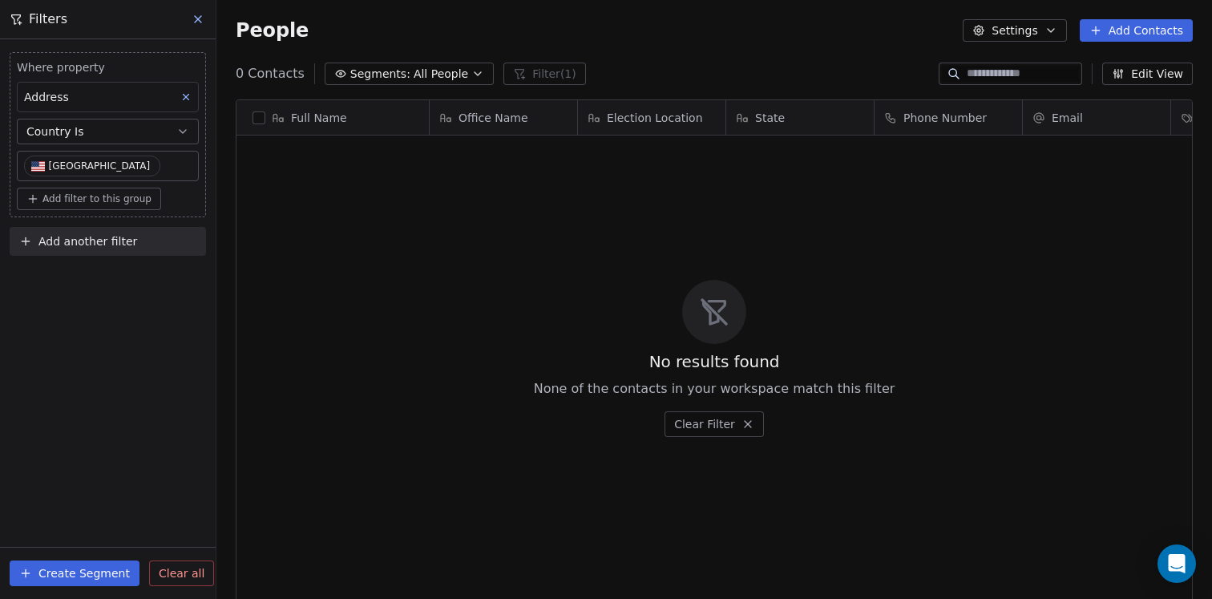
click at [185, 139] on button "Country Is" at bounding box center [108, 132] width 182 height 26
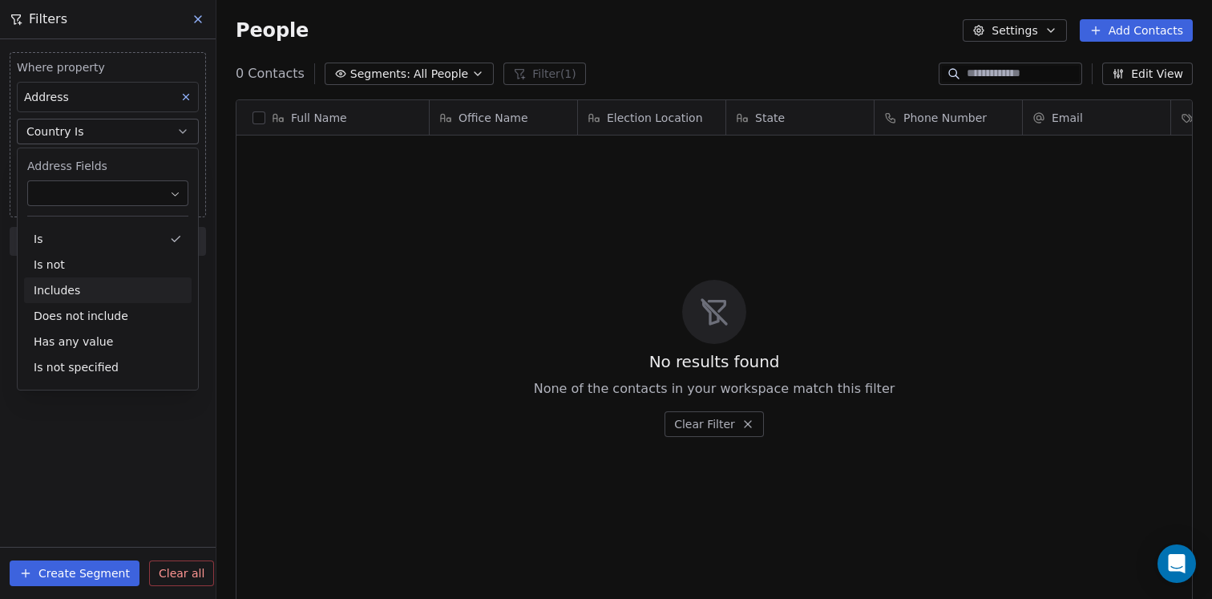
click at [132, 290] on div "Includes" at bounding box center [108, 290] width 168 height 26
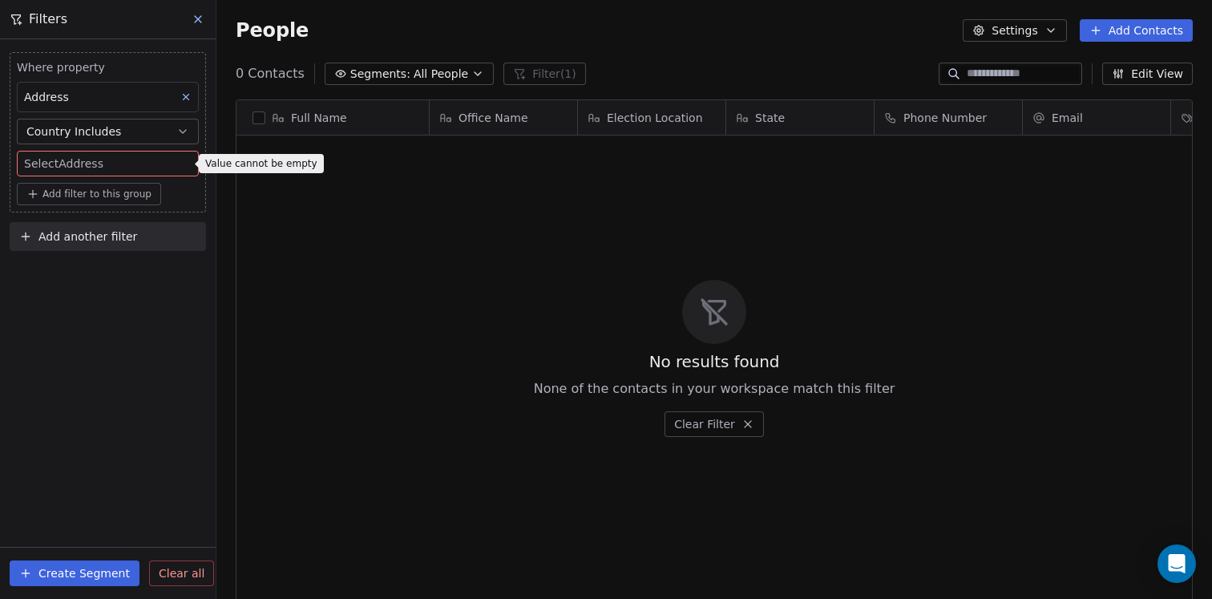
click at [160, 160] on body "WRS Political Contacts People Marketing Workflows Campaigns Sales Pipelines Seq…" at bounding box center [606, 299] width 1212 height 599
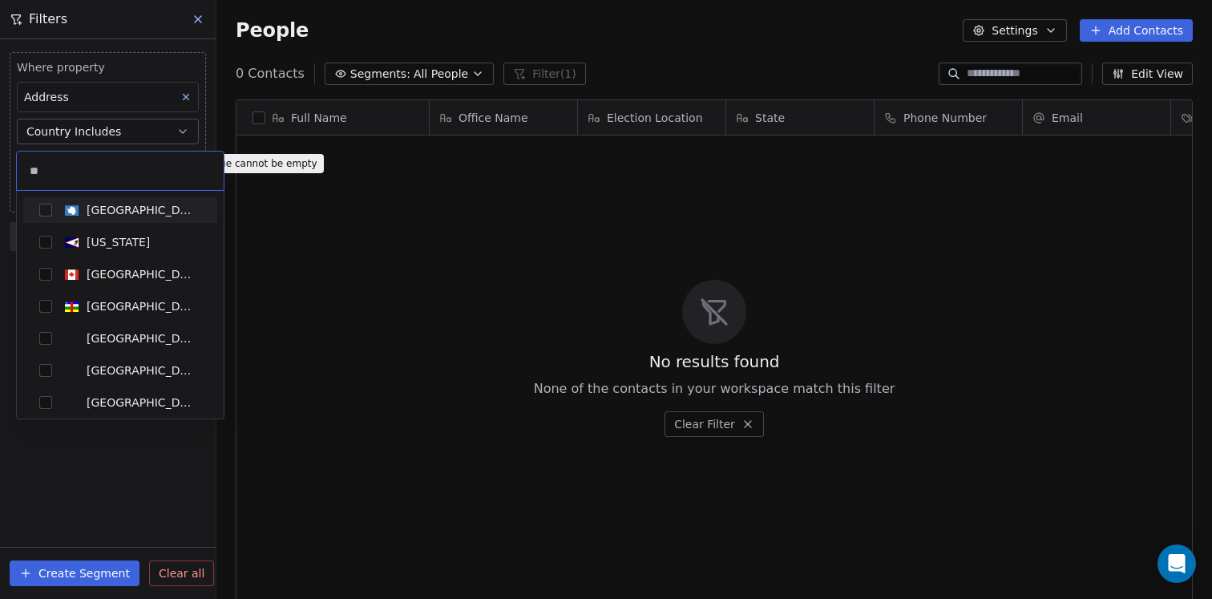
type input "*"
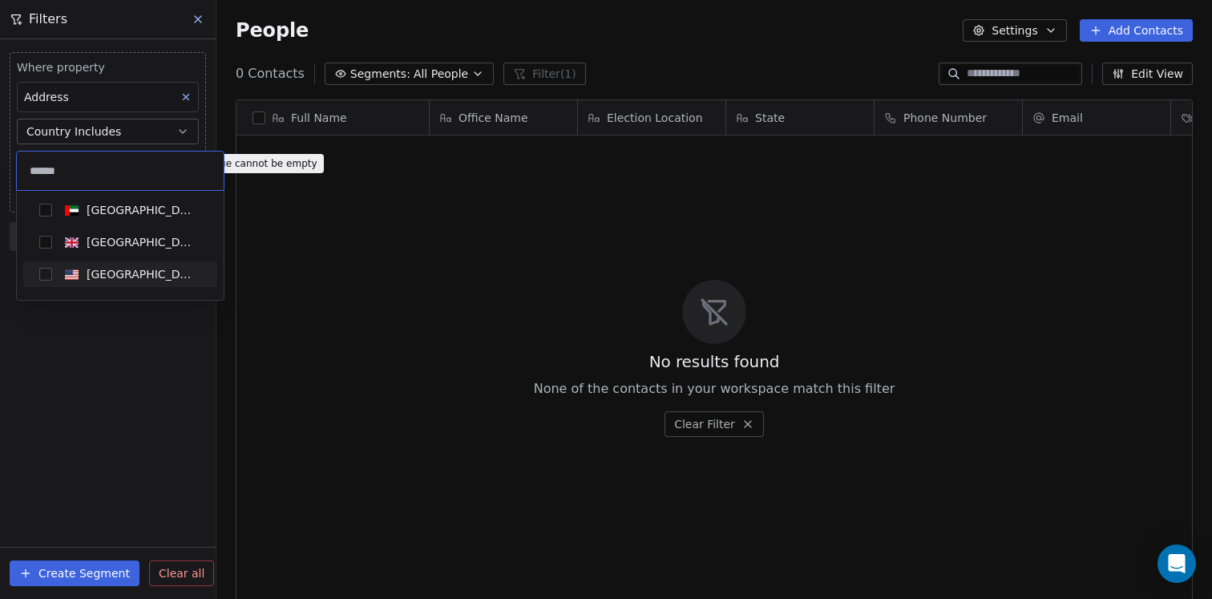
type input "******"
click at [139, 277] on div "[GEOGRAPHIC_DATA]" at bounding box center [141, 274] width 108 height 16
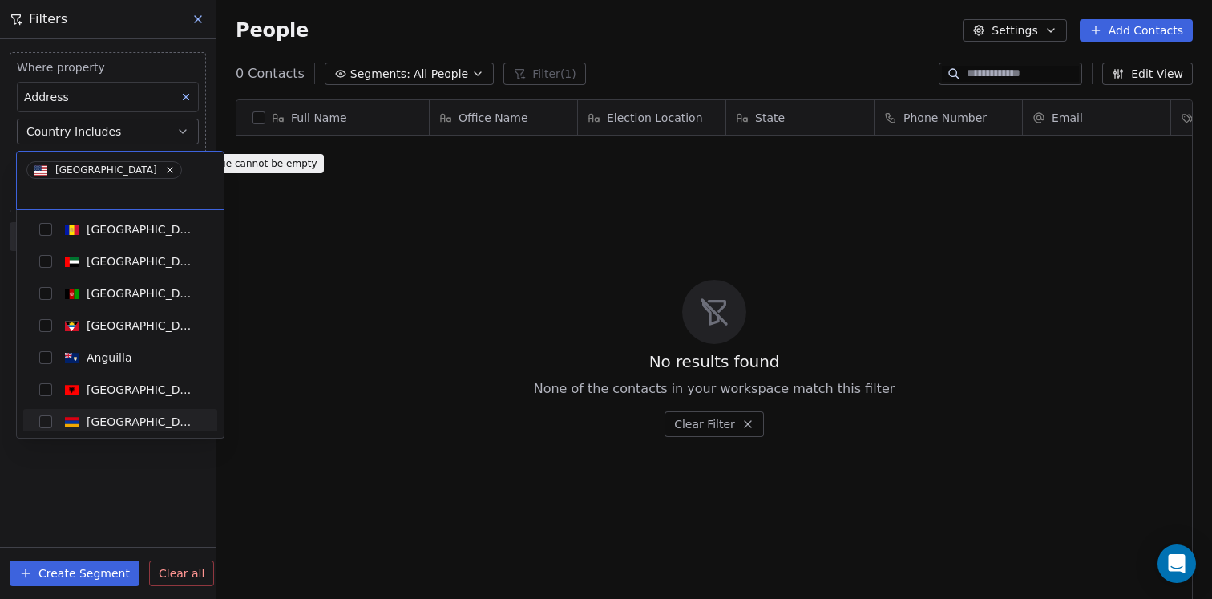
click at [156, 569] on html "WRS Political Contacts People Marketing Workflows Campaigns Sales Pipelines Seq…" at bounding box center [606, 299] width 1212 height 599
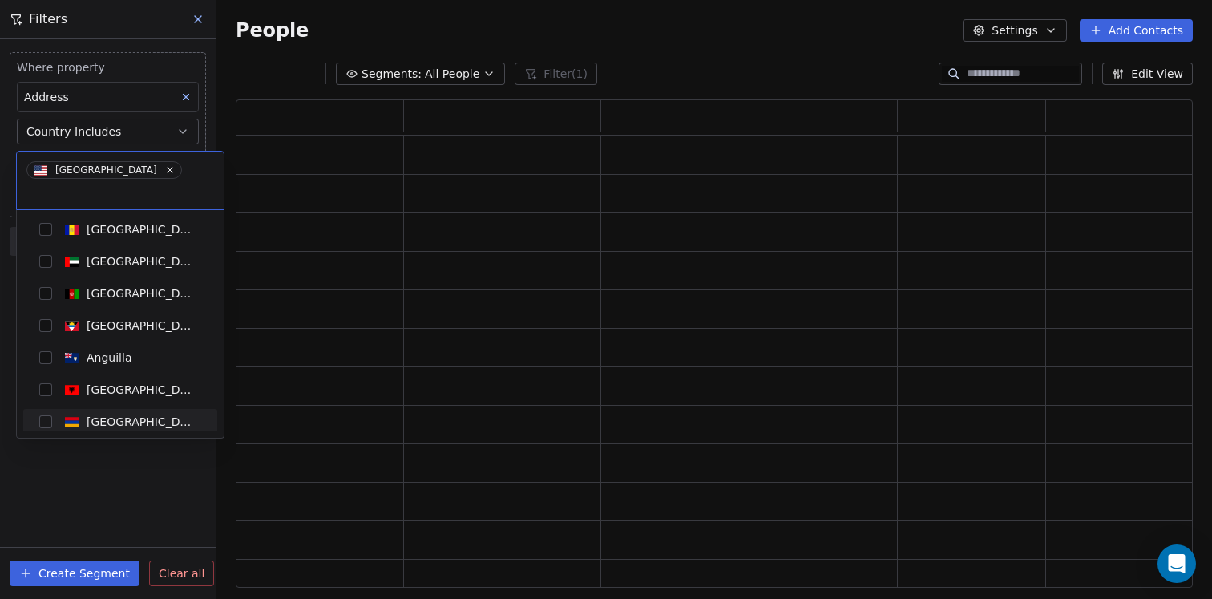
scroll to position [488, 957]
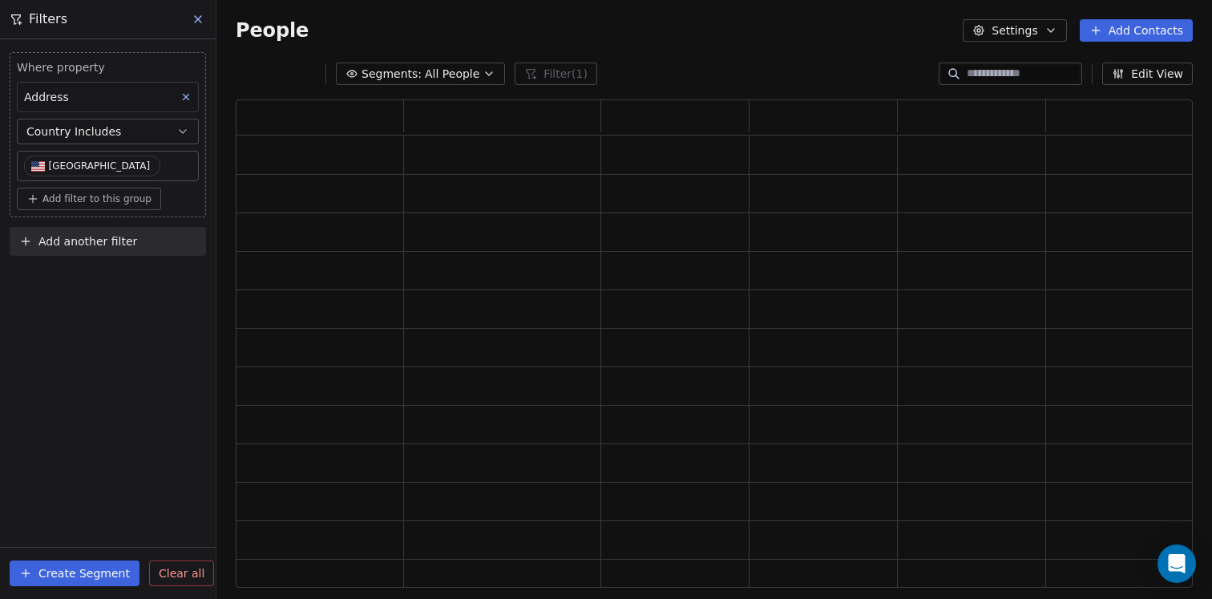
click at [135, 107] on div "Address" at bounding box center [108, 97] width 182 height 30
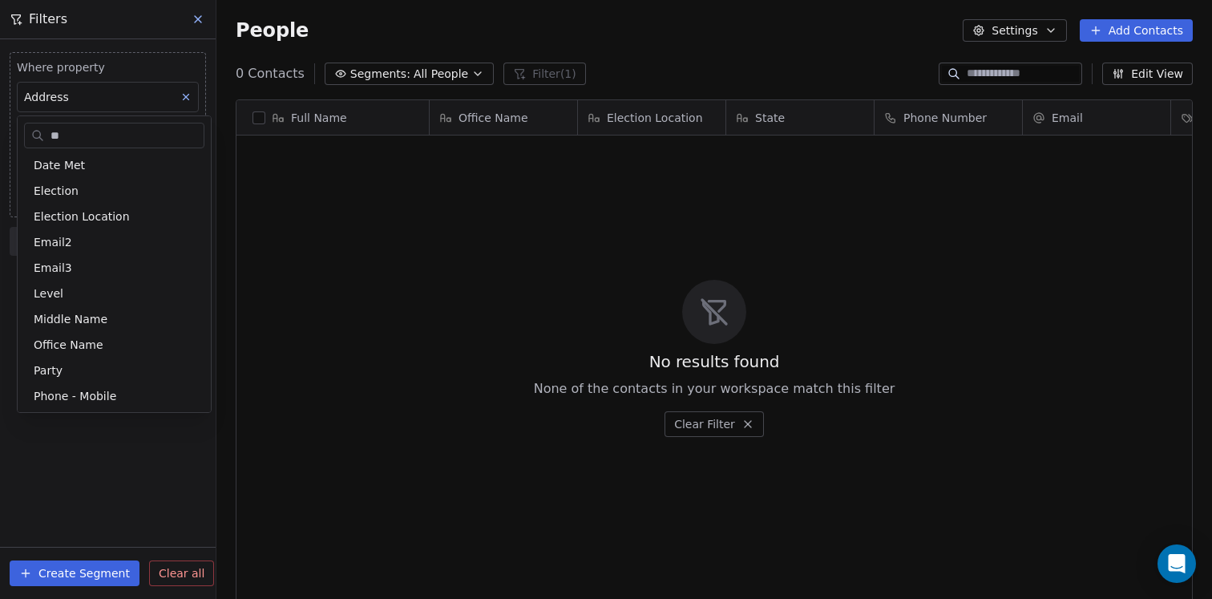
scroll to position [0, 0]
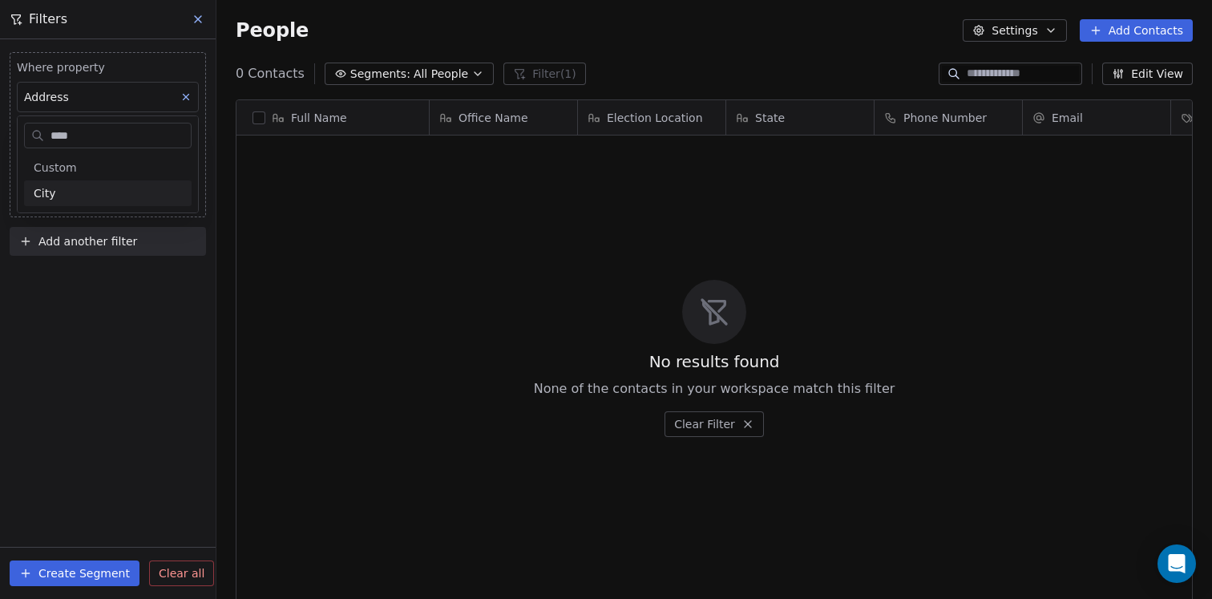
type input "****"
click at [83, 191] on div "City" at bounding box center [108, 193] width 148 height 16
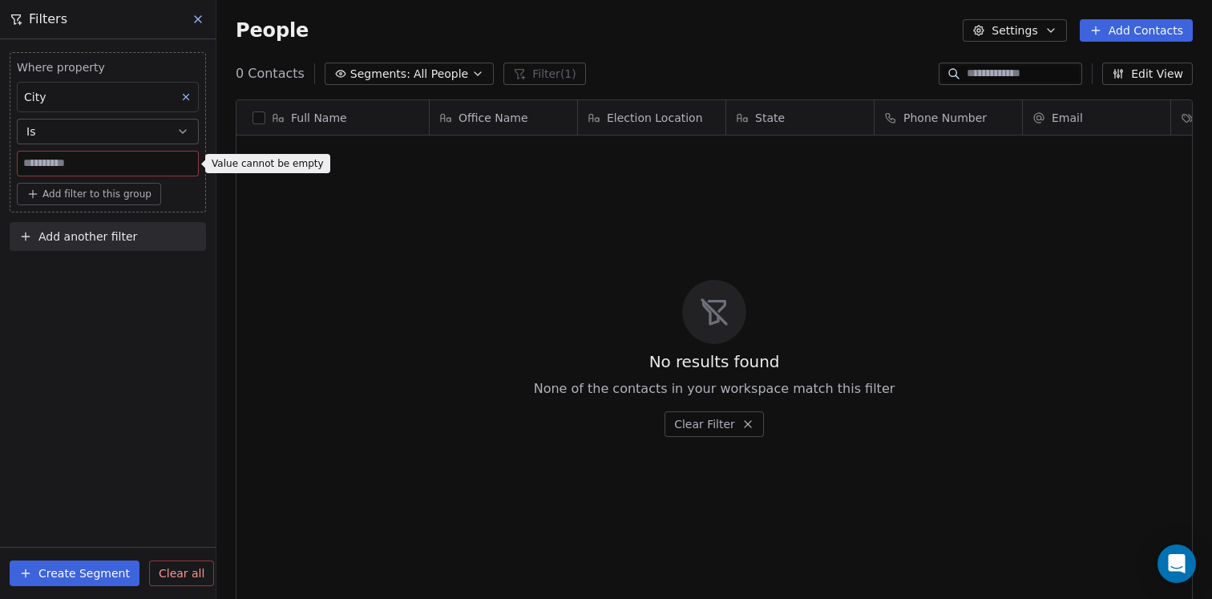
click at [143, 106] on div "City" at bounding box center [108, 97] width 182 height 30
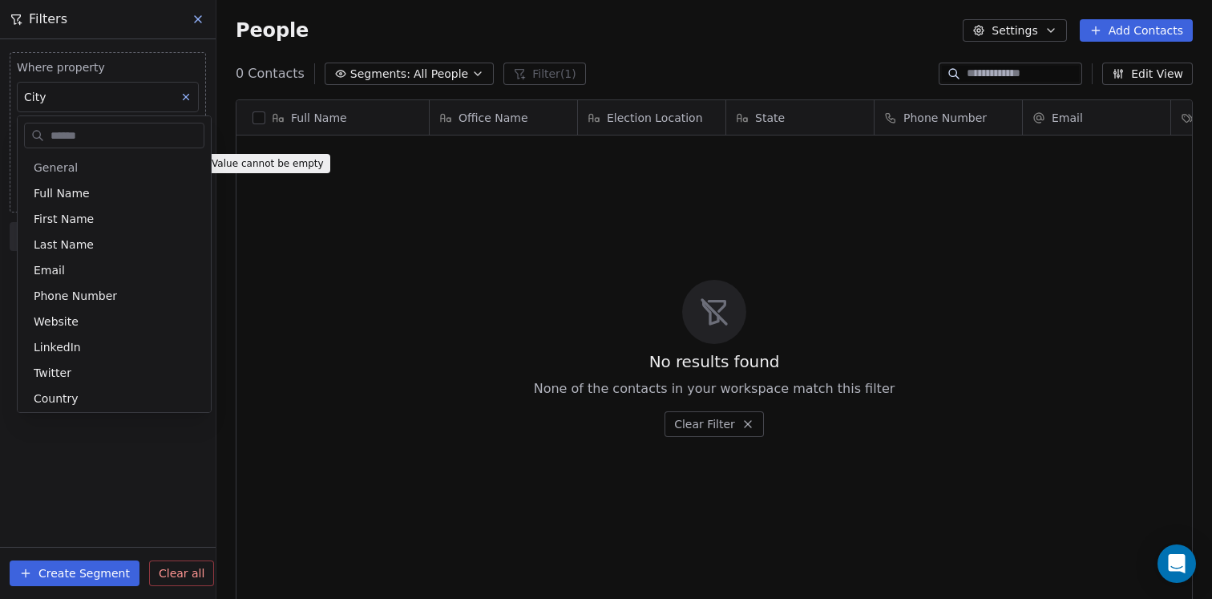
scroll to position [751, 0]
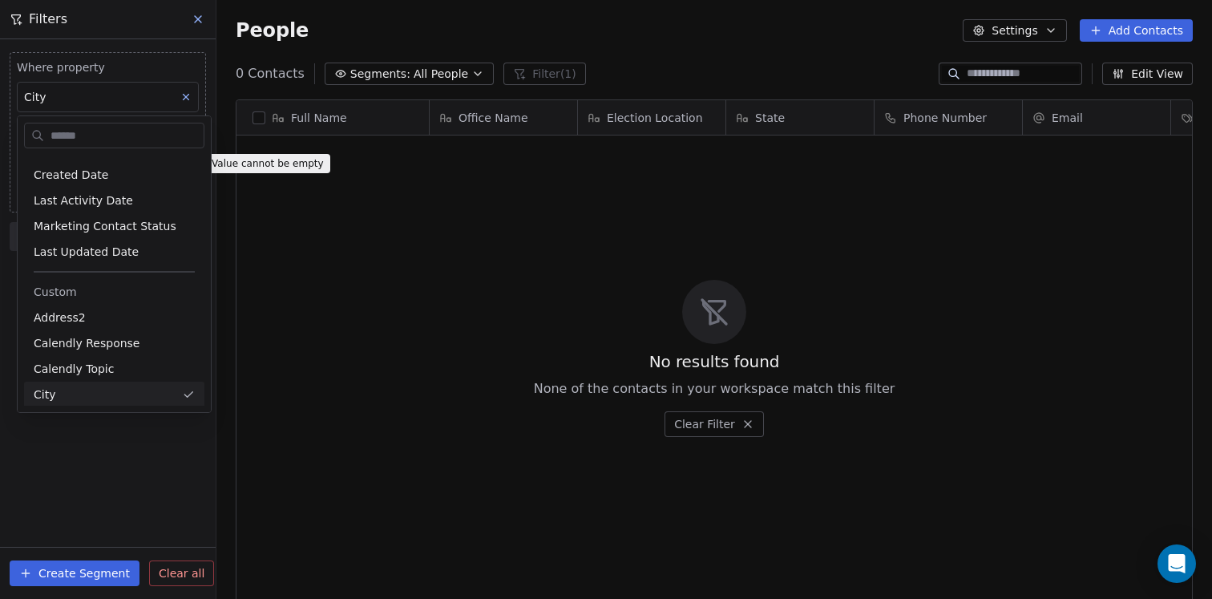
click at [185, 92] on html "WRS Political Contacts People Marketing Workflows Campaigns Sales Pipelines Seq…" at bounding box center [606, 299] width 1212 height 599
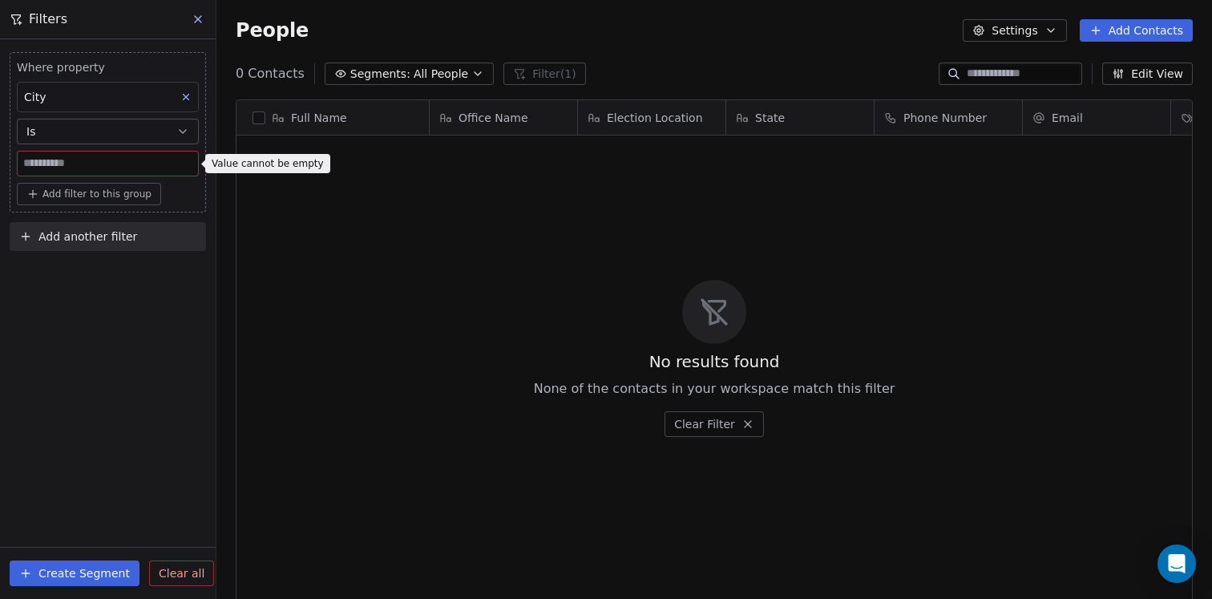
click at [186, 103] on button at bounding box center [186, 97] width 21 height 21
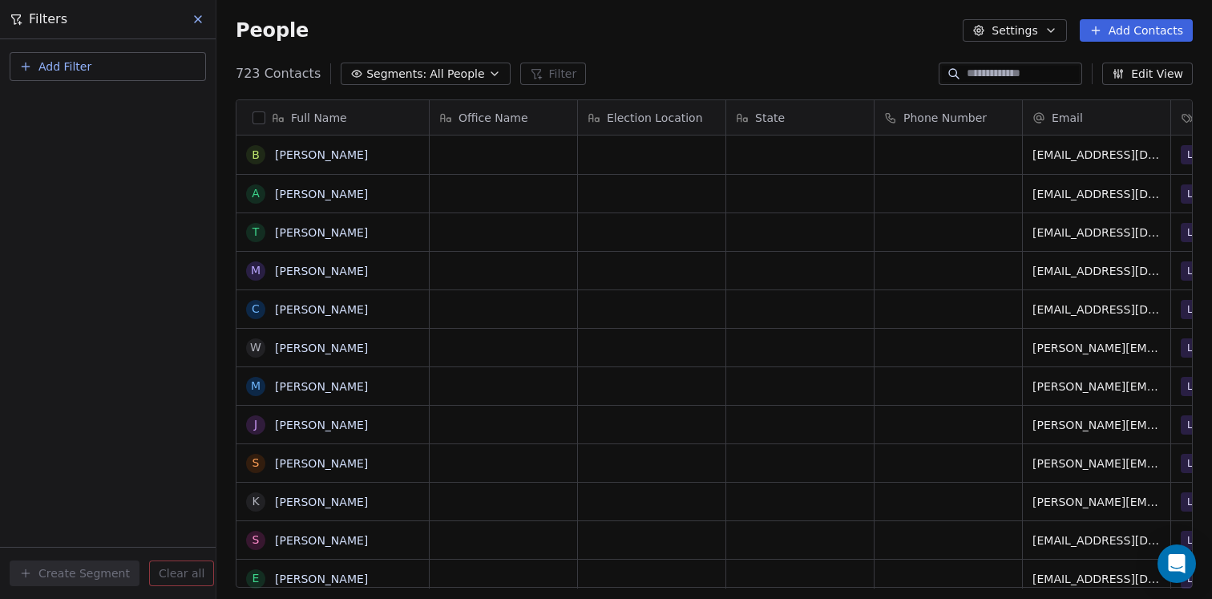
click at [123, 73] on button "Add Filter" at bounding box center [108, 66] width 196 height 29
click at [77, 104] on span "Contact properties" at bounding box center [78, 104] width 104 height 17
type input "*****"
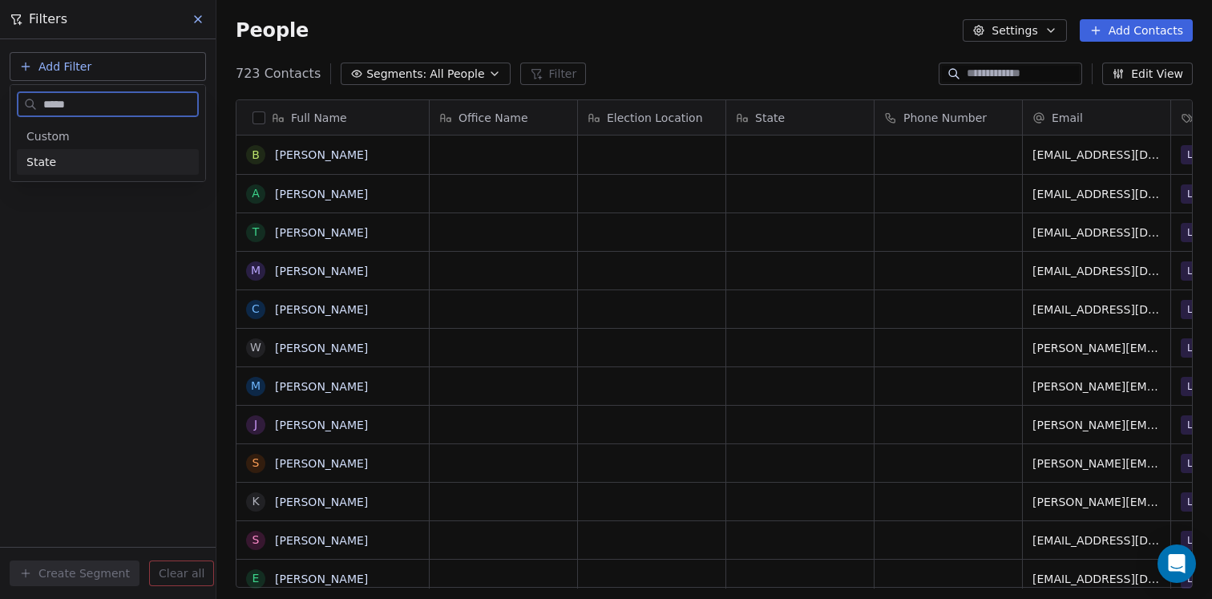
click at [65, 159] on div "State" at bounding box center [107, 162] width 163 height 16
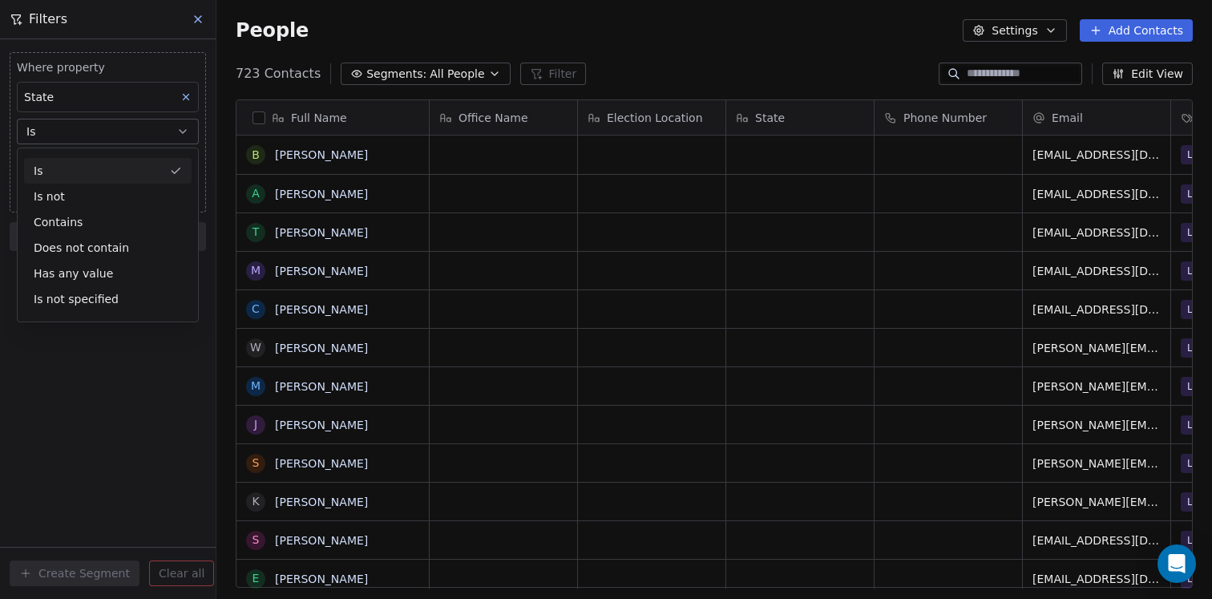
click at [102, 171] on div "Is" at bounding box center [108, 171] width 168 height 26
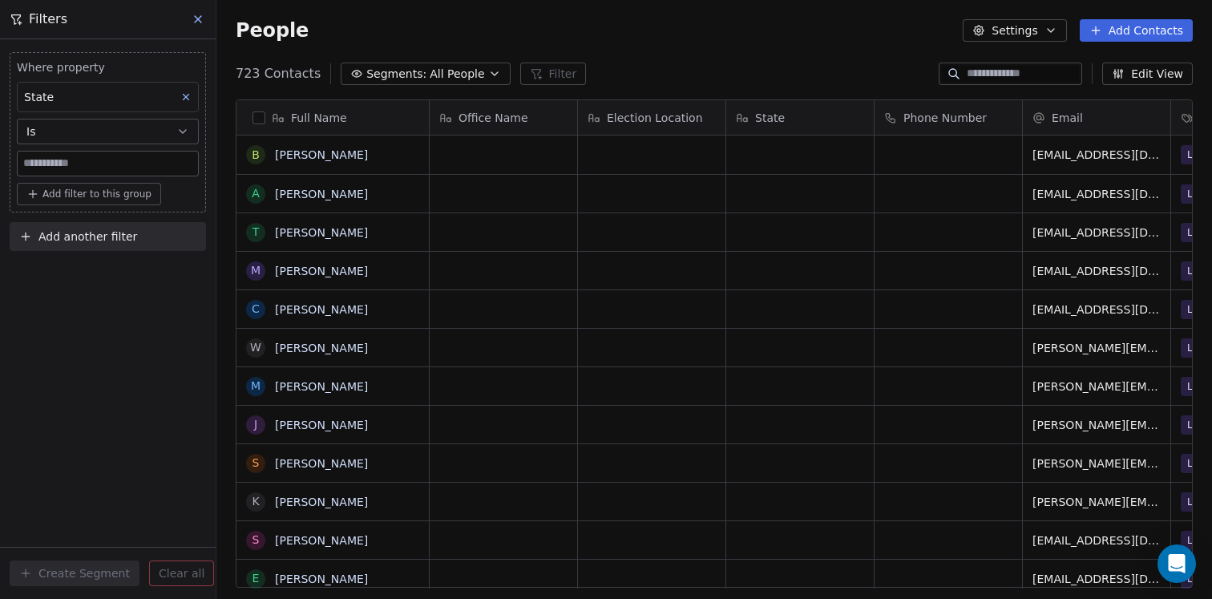
click at [96, 171] on input at bounding box center [108, 164] width 180 height 24
type input "**"
click at [109, 294] on div "Where property State Is ** Add filter to this group Add another filter Create S…" at bounding box center [108, 319] width 216 height 560
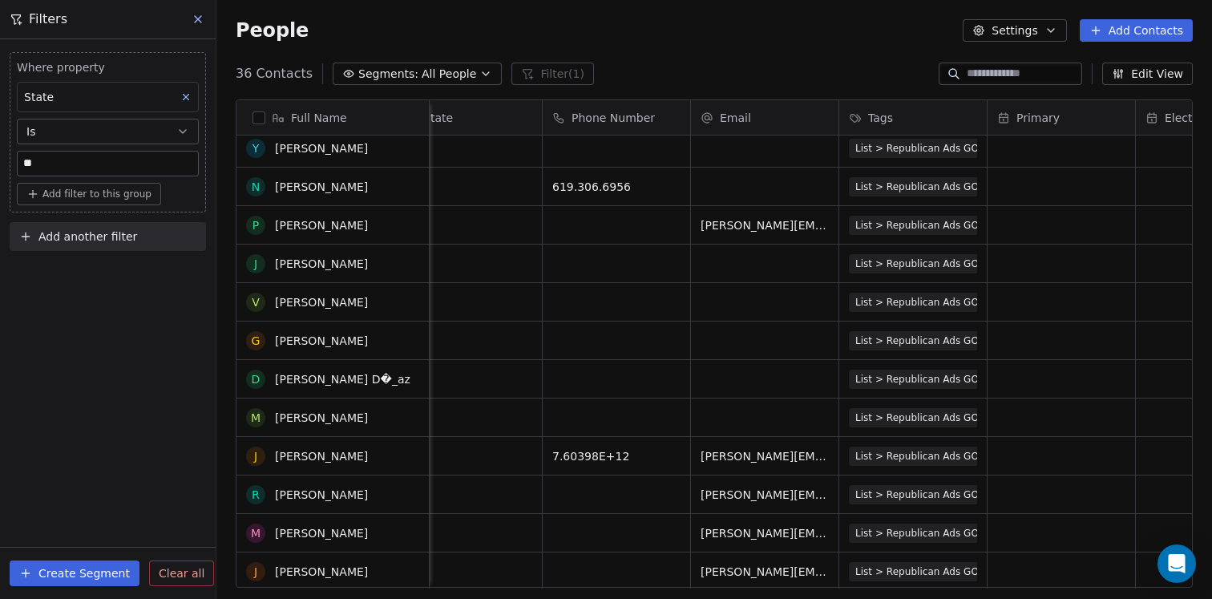
scroll to position [0, 0]
